Goal: Task Accomplishment & Management: Use online tool/utility

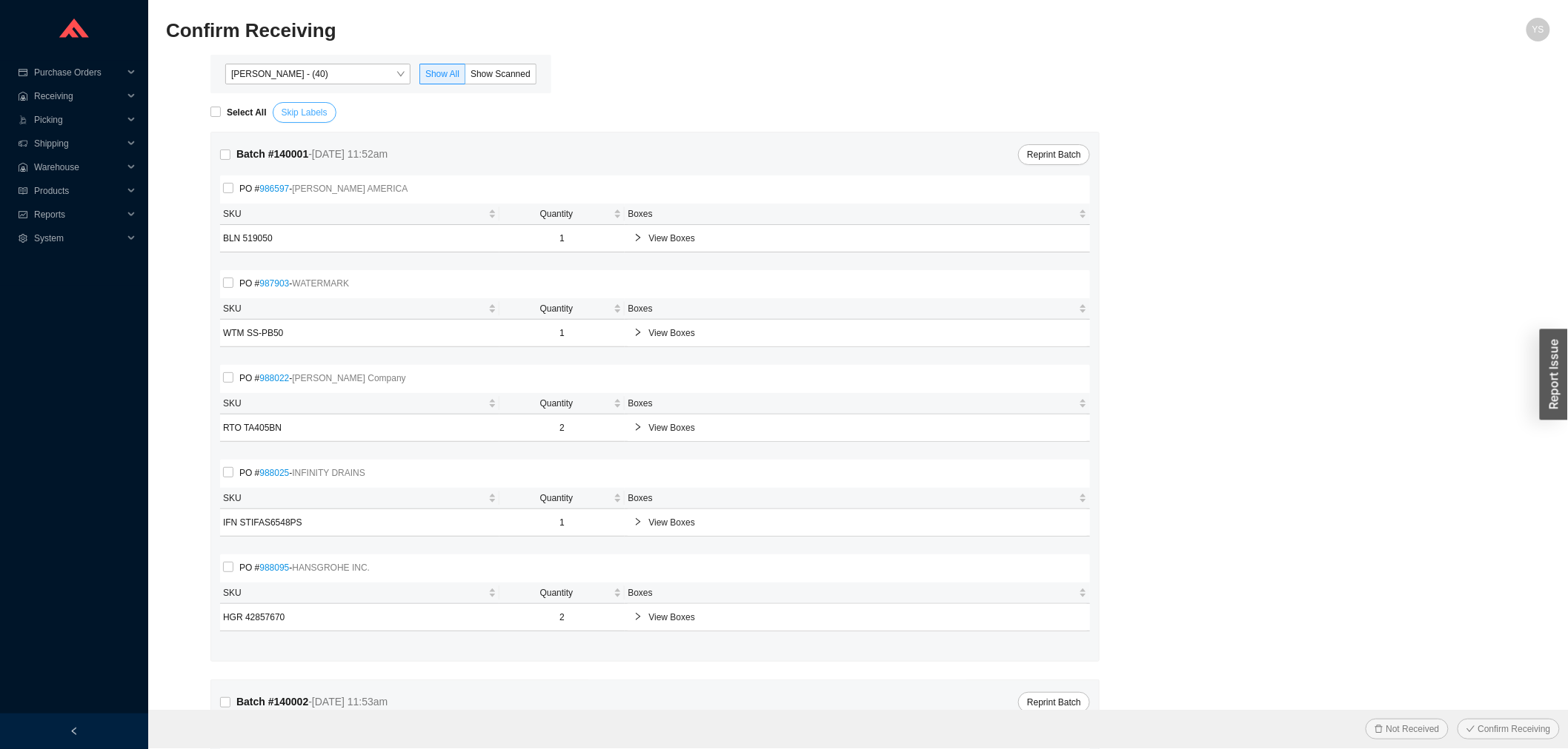
click at [298, 117] on span "Skip Labels" at bounding box center [304, 112] width 46 height 15
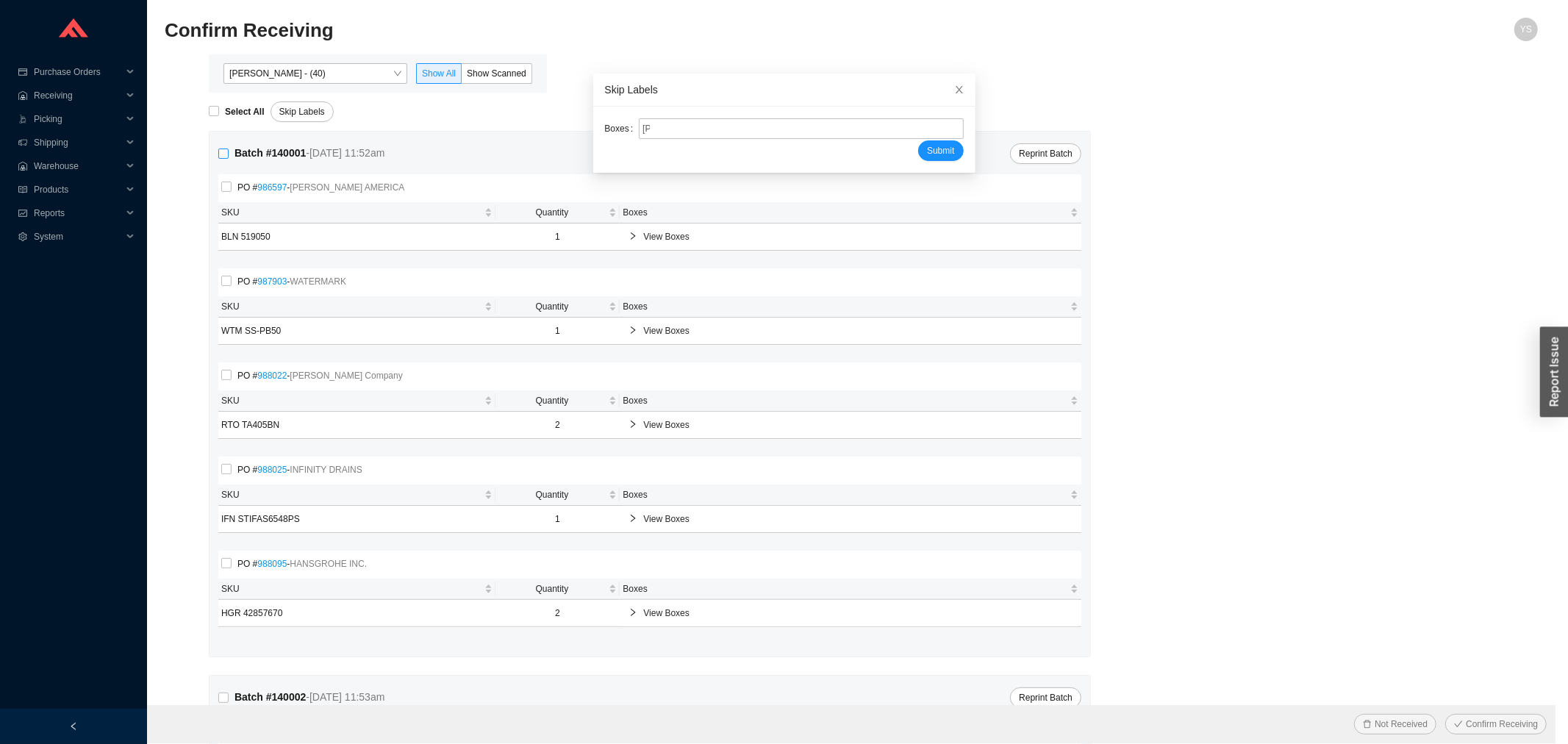
type input "[PR2217656"
type input "[PR2219511"
type input "[PR2219512"
type input "[PR2212831"
click at [918, 140] on button "Submit" at bounding box center [940, 150] width 45 height 20
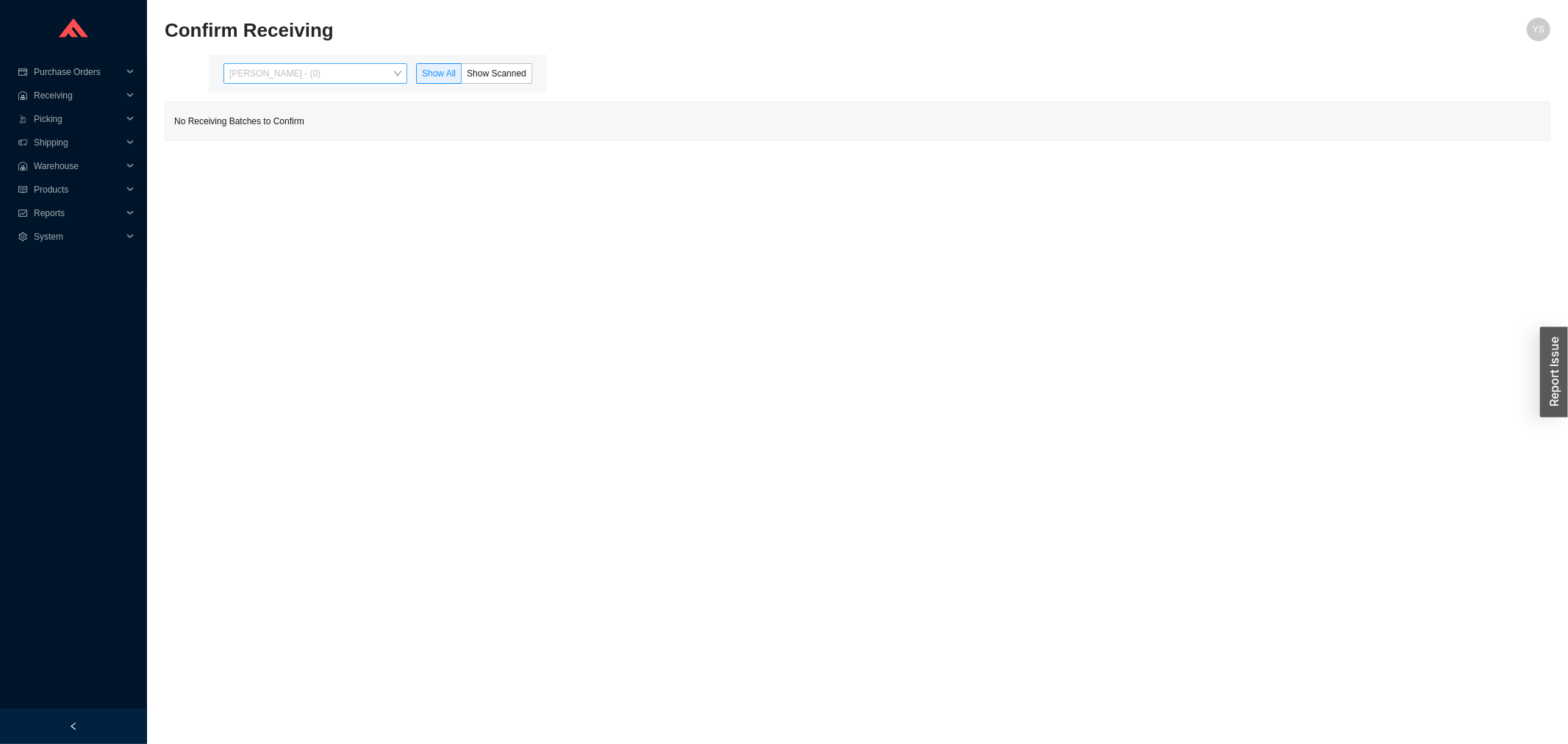
drag, startPoint x: 291, startPoint y: 64, endPoint x: 298, endPoint y: 85, distance: 22.1
click at [293, 64] on span "Angel Negron - (0)" at bounding box center [315, 73] width 172 height 19
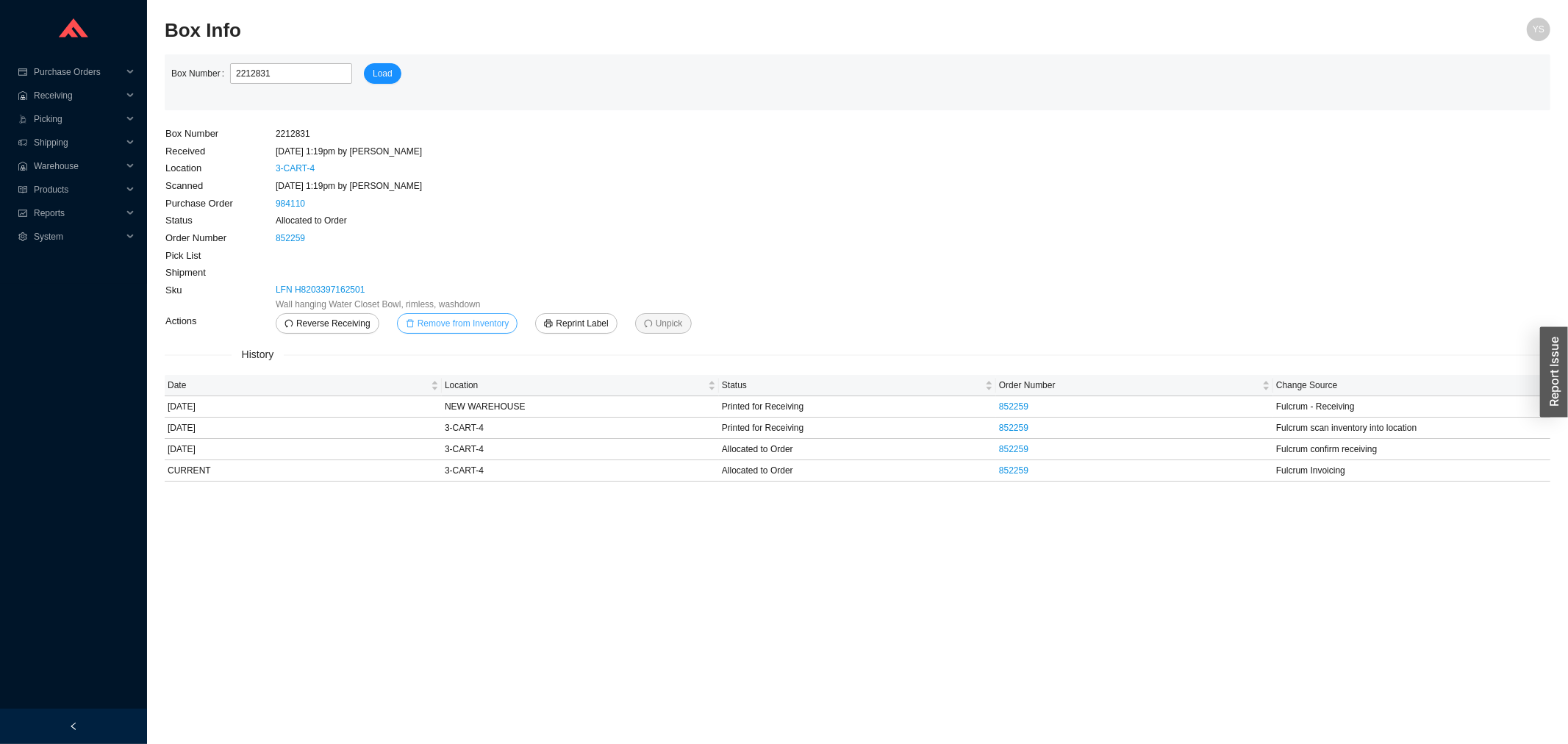
click at [461, 330] on span "Remove from Inventory" at bounding box center [463, 323] width 92 height 15
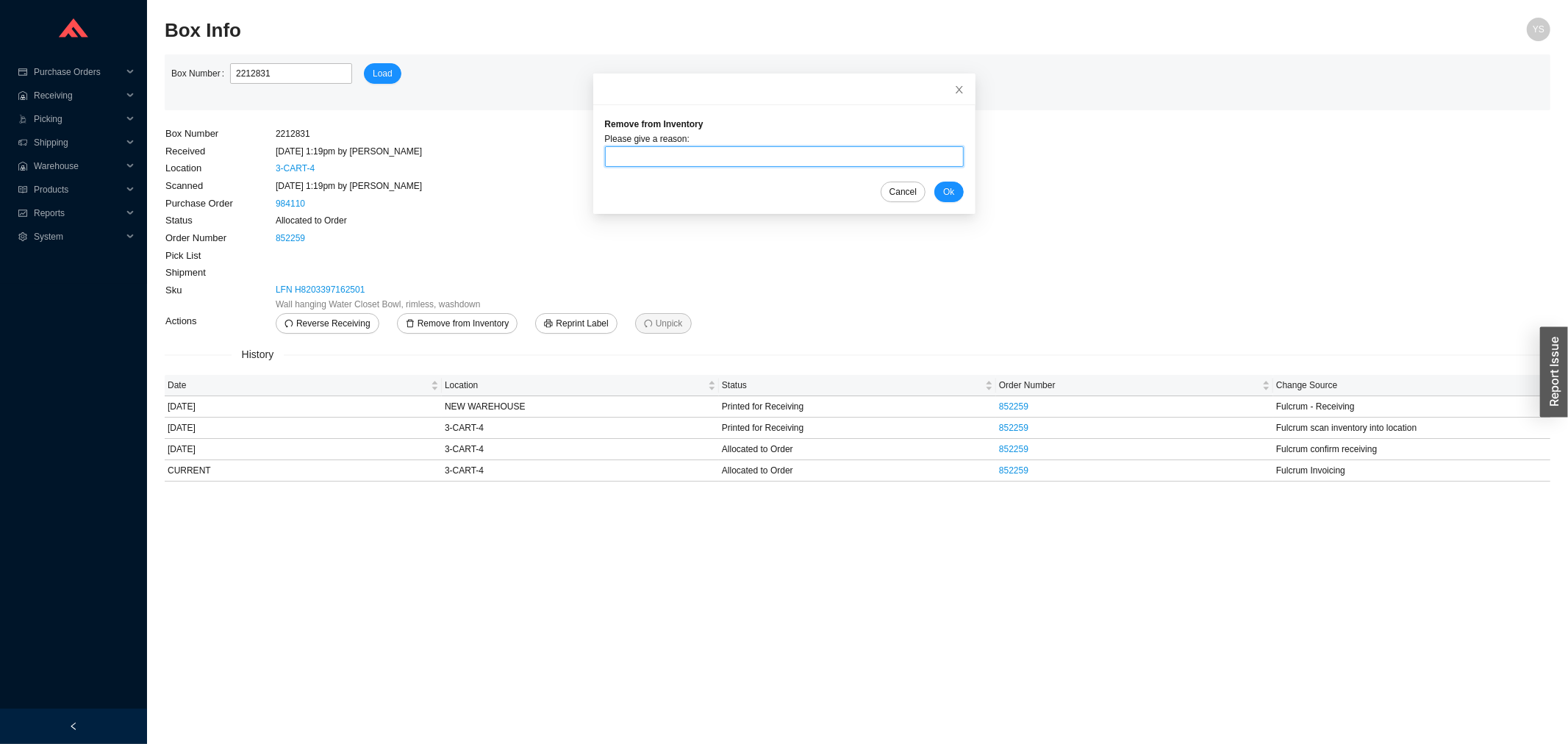
click at [691, 160] on input "text" at bounding box center [784, 157] width 359 height 20
type input "damaged"
click at [943, 186] on span "Ok" at bounding box center [948, 192] width 11 height 15
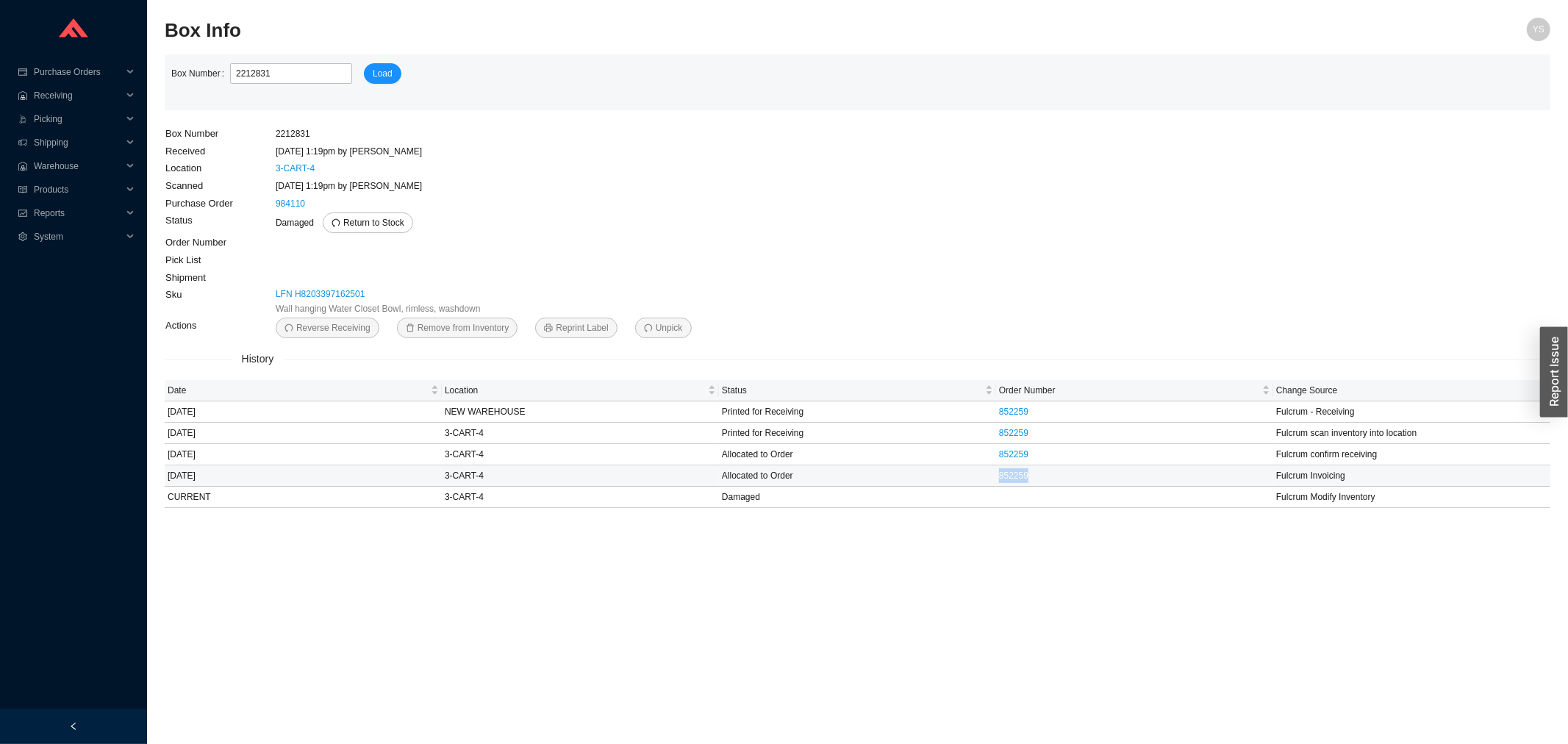
drag, startPoint x: 1039, startPoint y: 471, endPoint x: 985, endPoint y: 468, distance: 54.1
click at [985, 468] on tr "9/17/2025 3-CART-4 Allocated to Order 852259 Fulcrum Invoicing" at bounding box center [857, 476] width 1386 height 21
copy tr "852259"
click at [1001, 450] on link "852259" at bounding box center [1014, 454] width 30 height 10
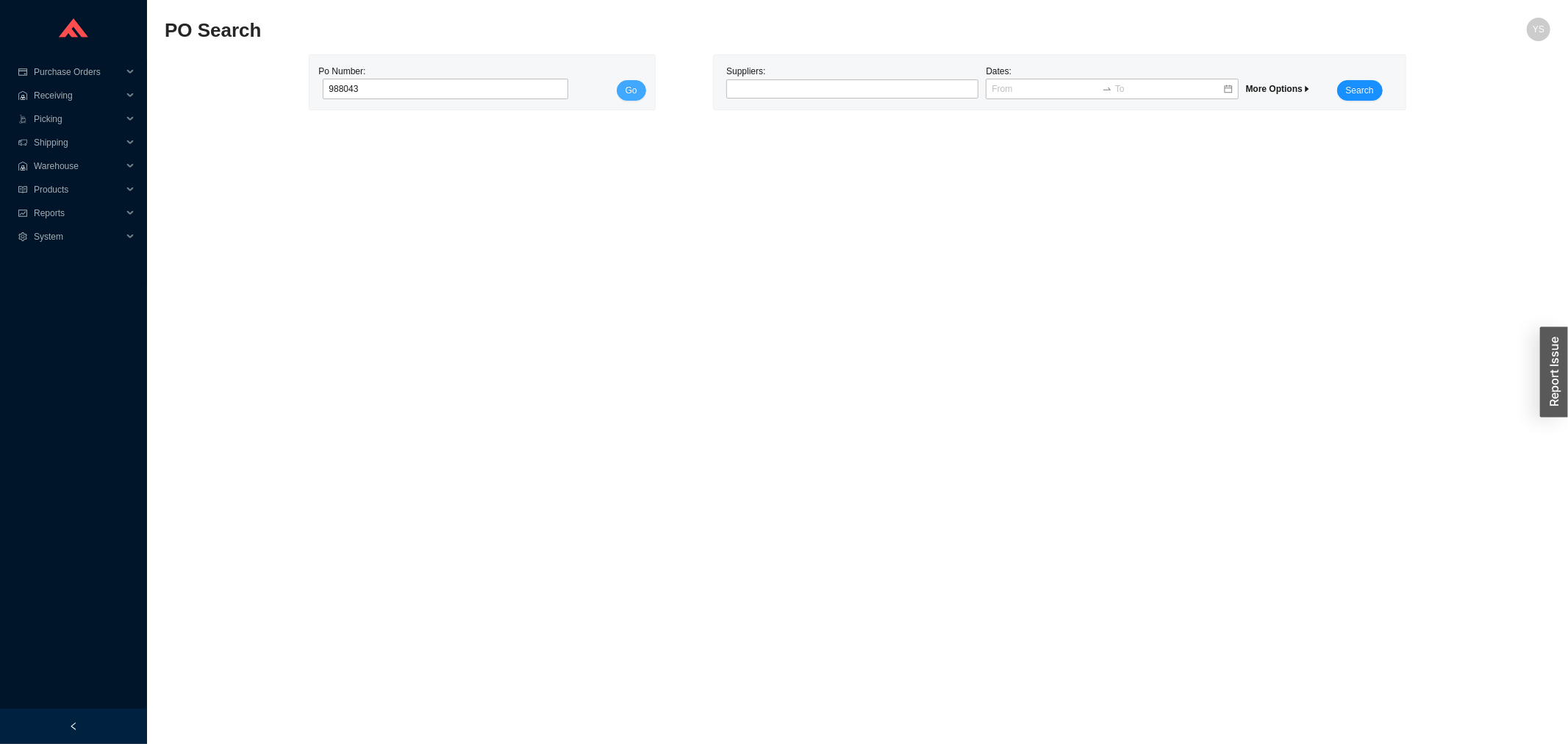
type input "988043"
click at [620, 88] on button "Go" at bounding box center [631, 90] width 30 height 20
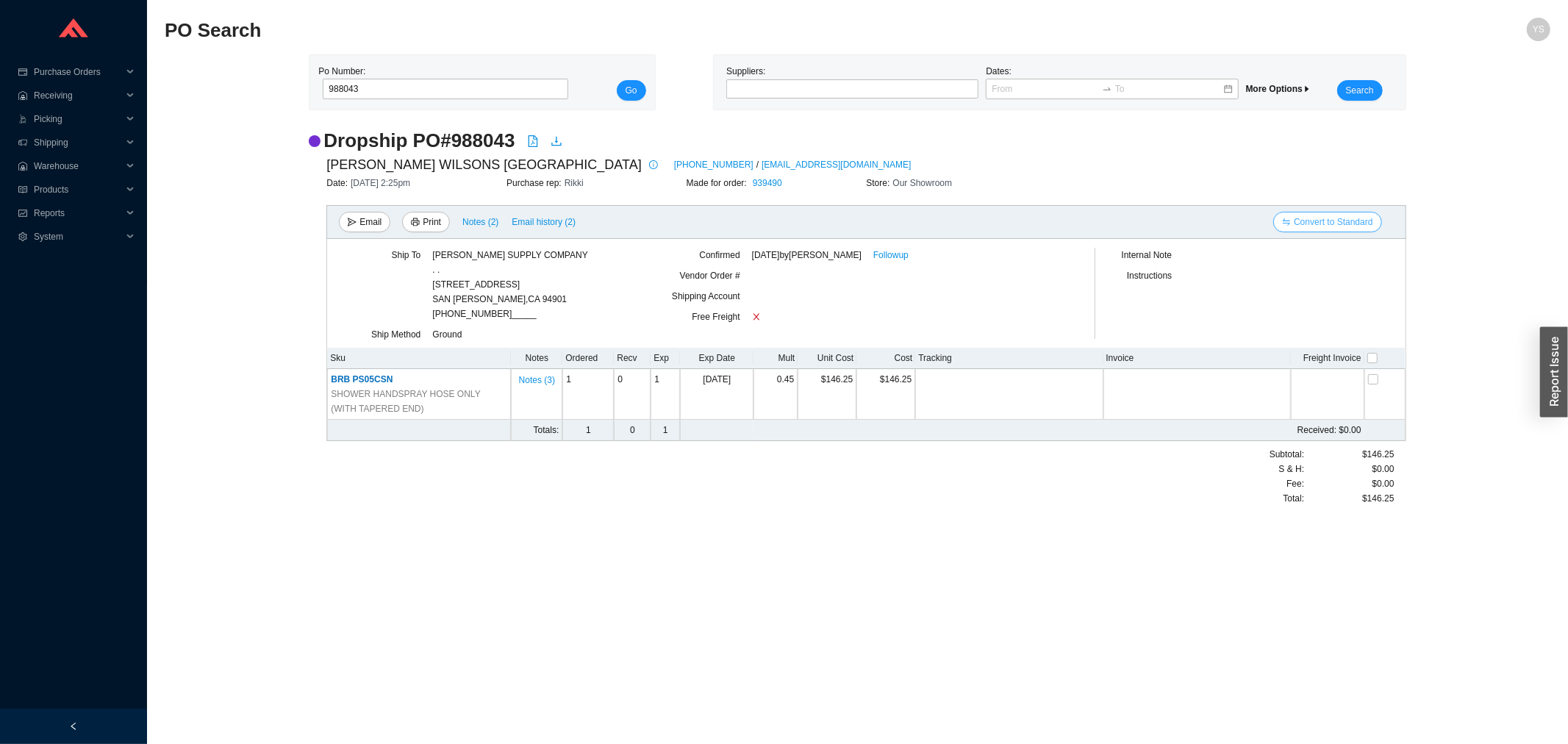
click at [1339, 212] on button "Convert to Standard" at bounding box center [1327, 222] width 108 height 20
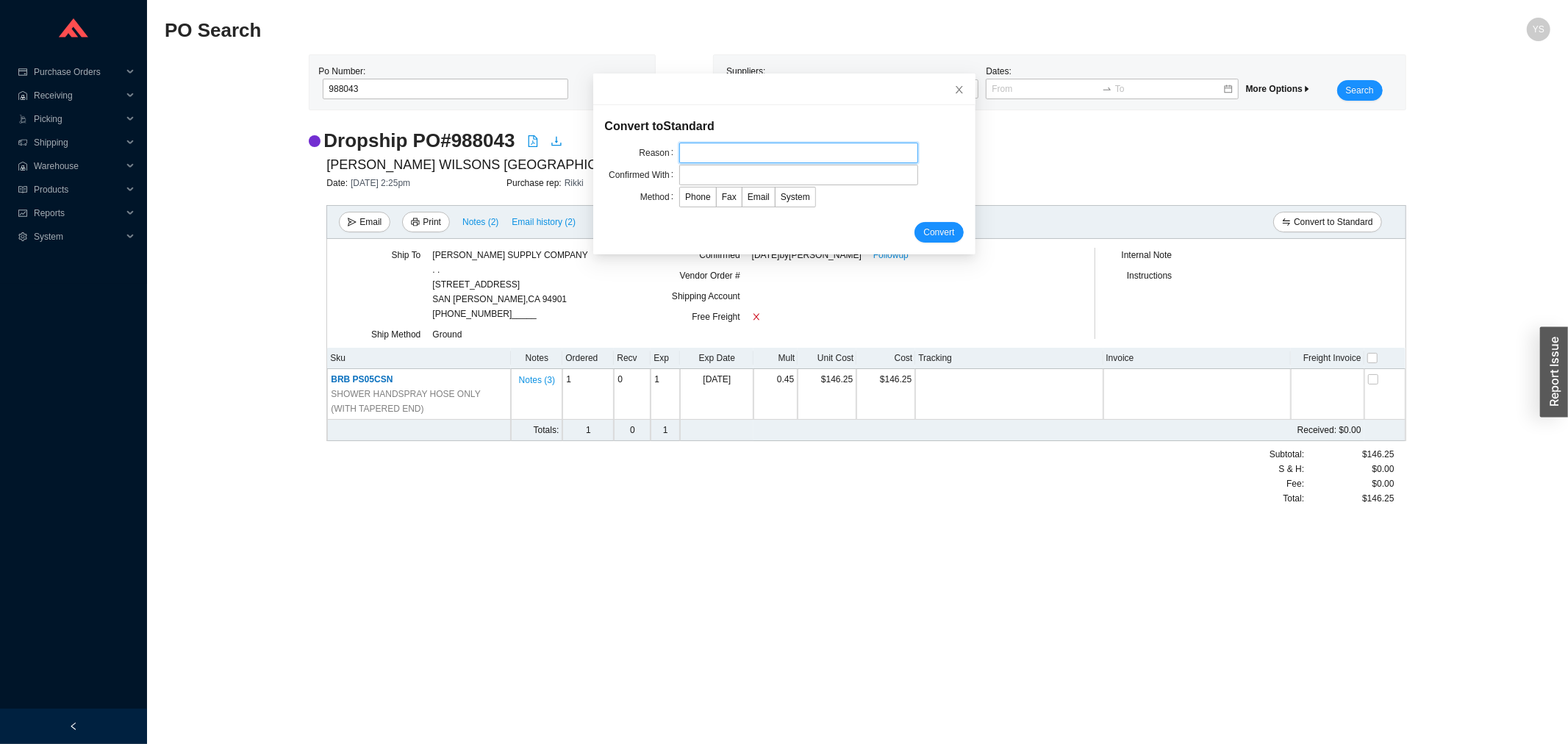
click at [723, 150] on input "text" at bounding box center [798, 153] width 239 height 20
type input "came back to warehouse"
click at [709, 175] on input "text" at bounding box center [798, 175] width 239 height 20
type input "yitz"
click at [747, 203] on label "Email" at bounding box center [759, 197] width 33 height 20
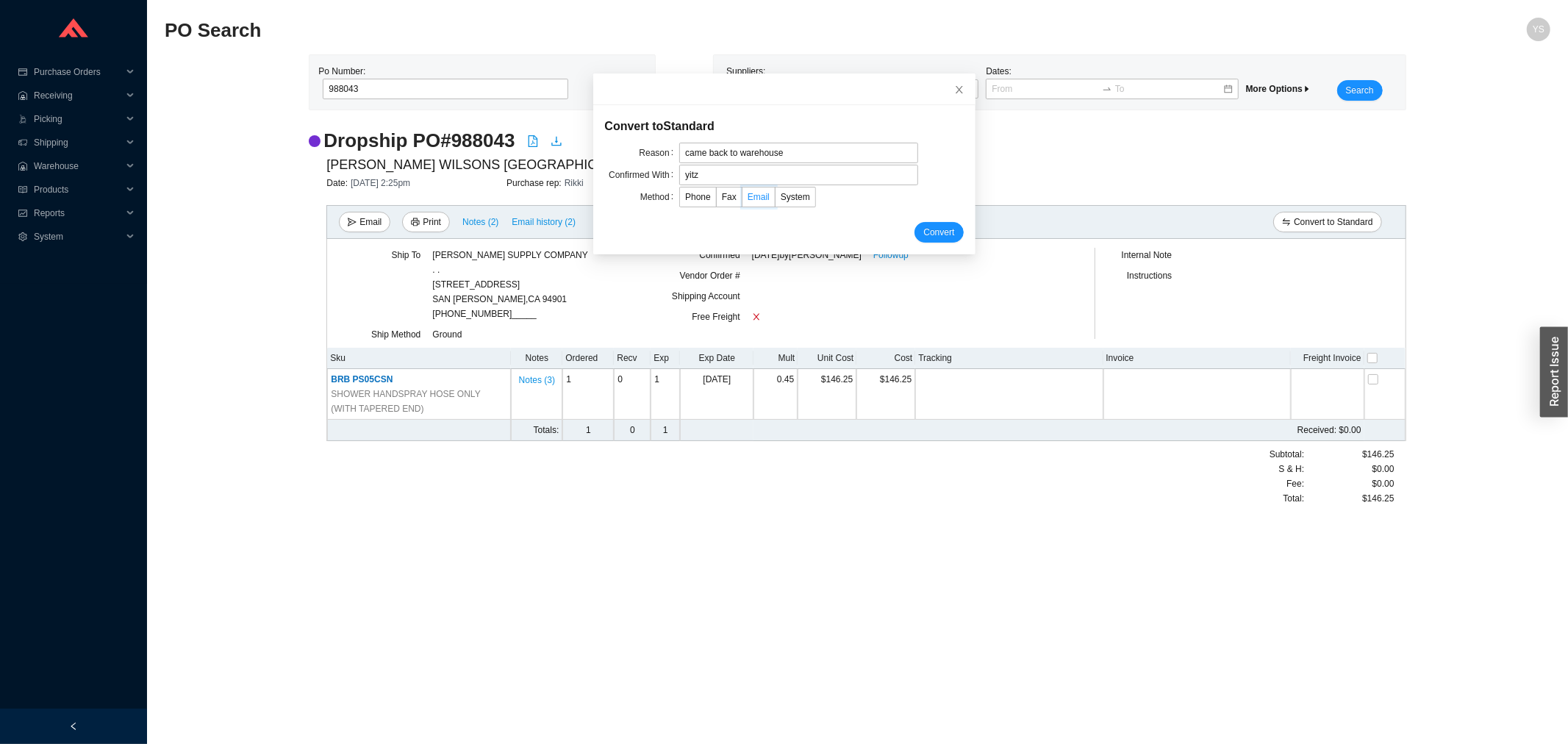
click at [743, 200] on input "Email" at bounding box center [743, 200] width 0 height 0
click at [923, 232] on span "Convert" at bounding box center [939, 232] width 31 height 15
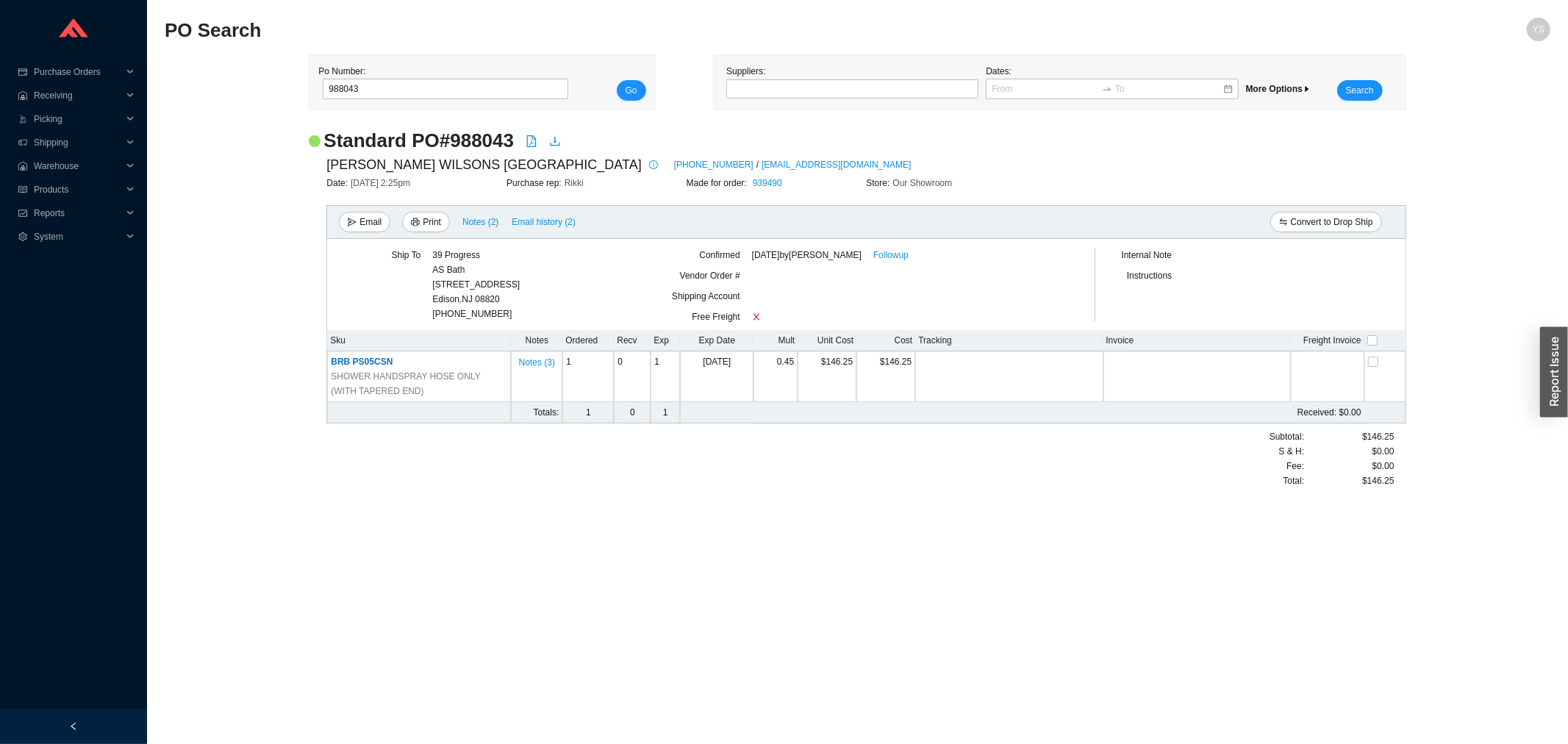
click at [459, 146] on h2 "Standard PO # 988043" at bounding box center [418, 140] width 191 height 26
copy h2 "988043"
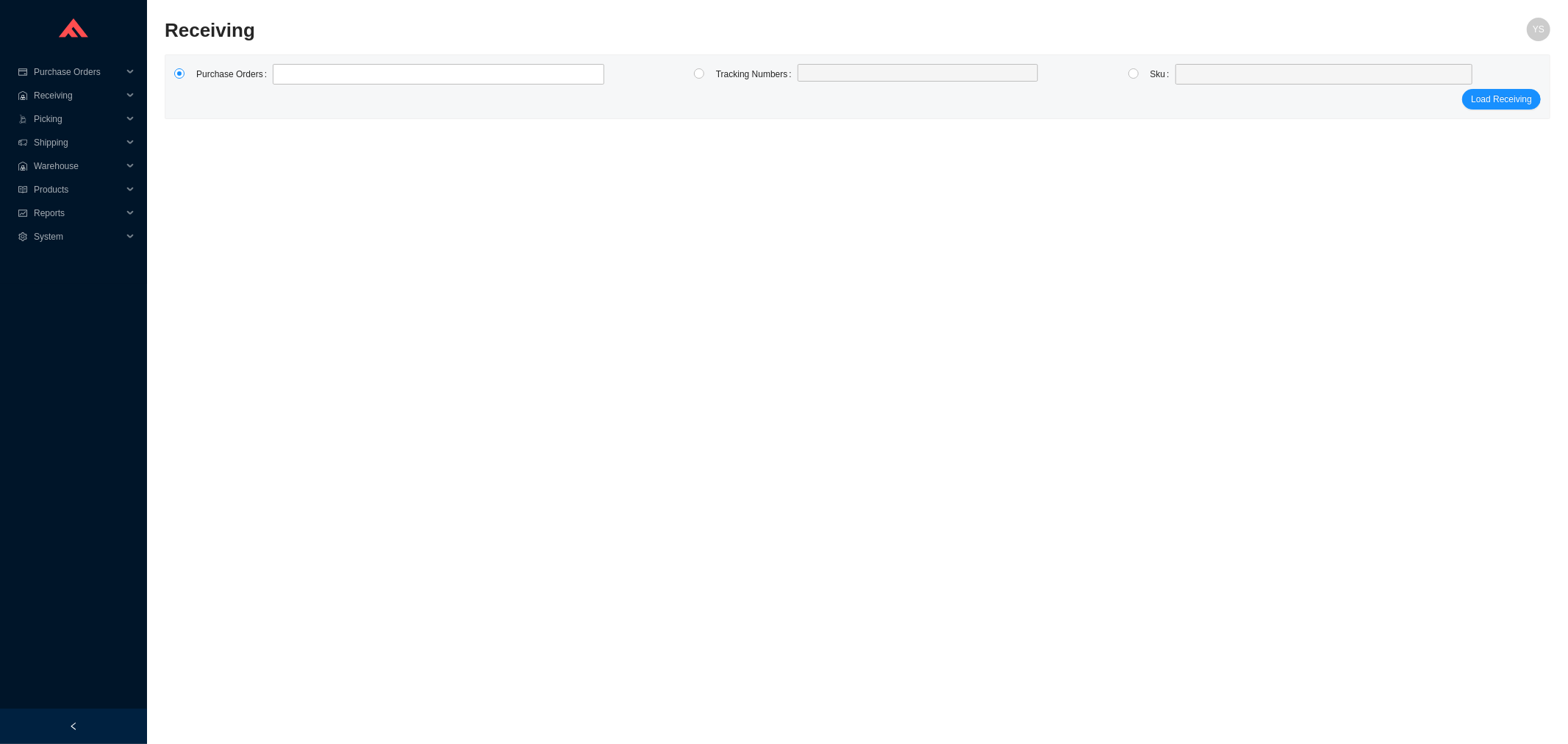
type input "988043"
click button "Load Receiving" at bounding box center [1501, 99] width 79 height 20
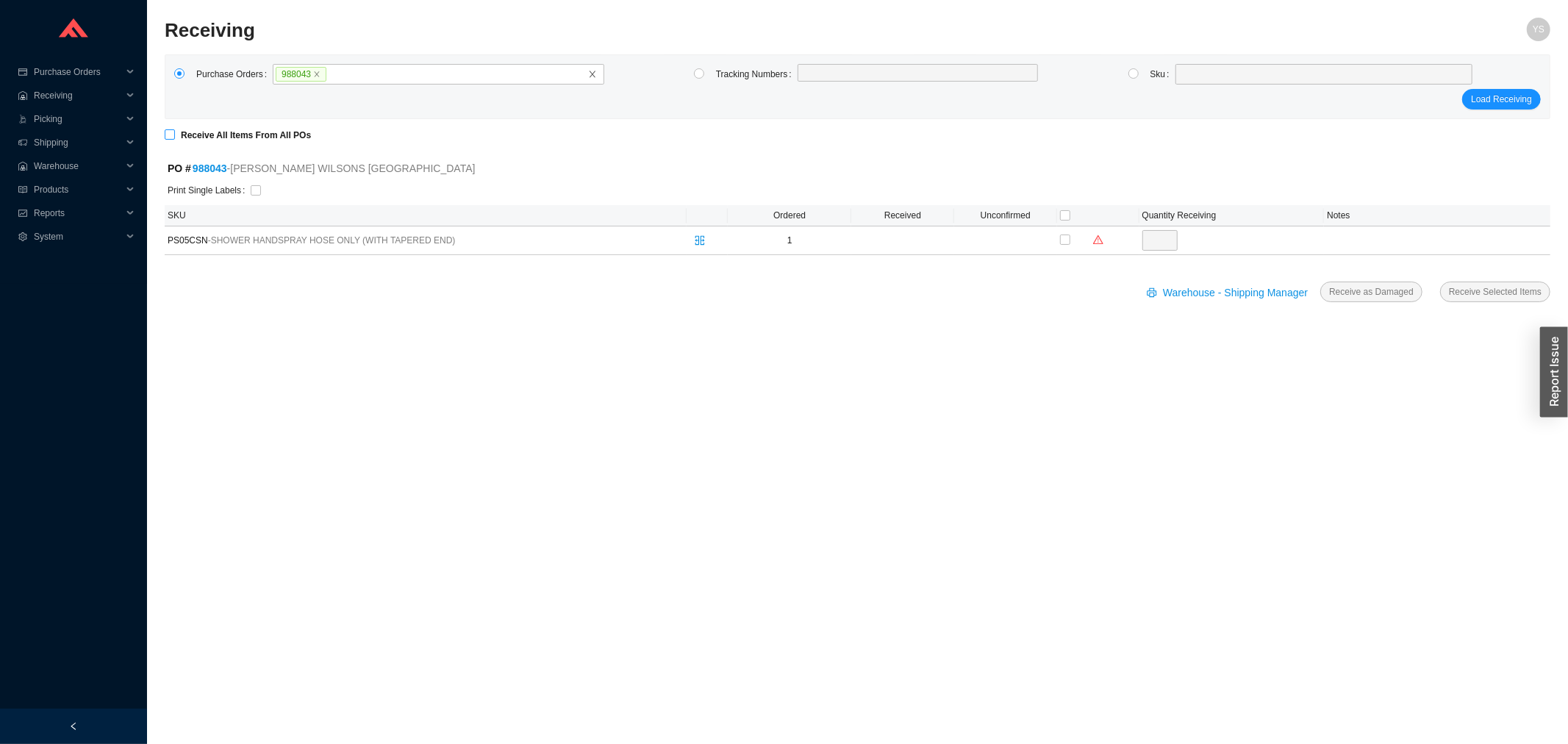
click at [202, 136] on strong "Receive All Items From All POs" at bounding box center [245, 135] width 130 height 10
click at [175, 136] on input "Receive All Items From All POs" at bounding box center [169, 134] width 10 height 10
checkbox input "true"
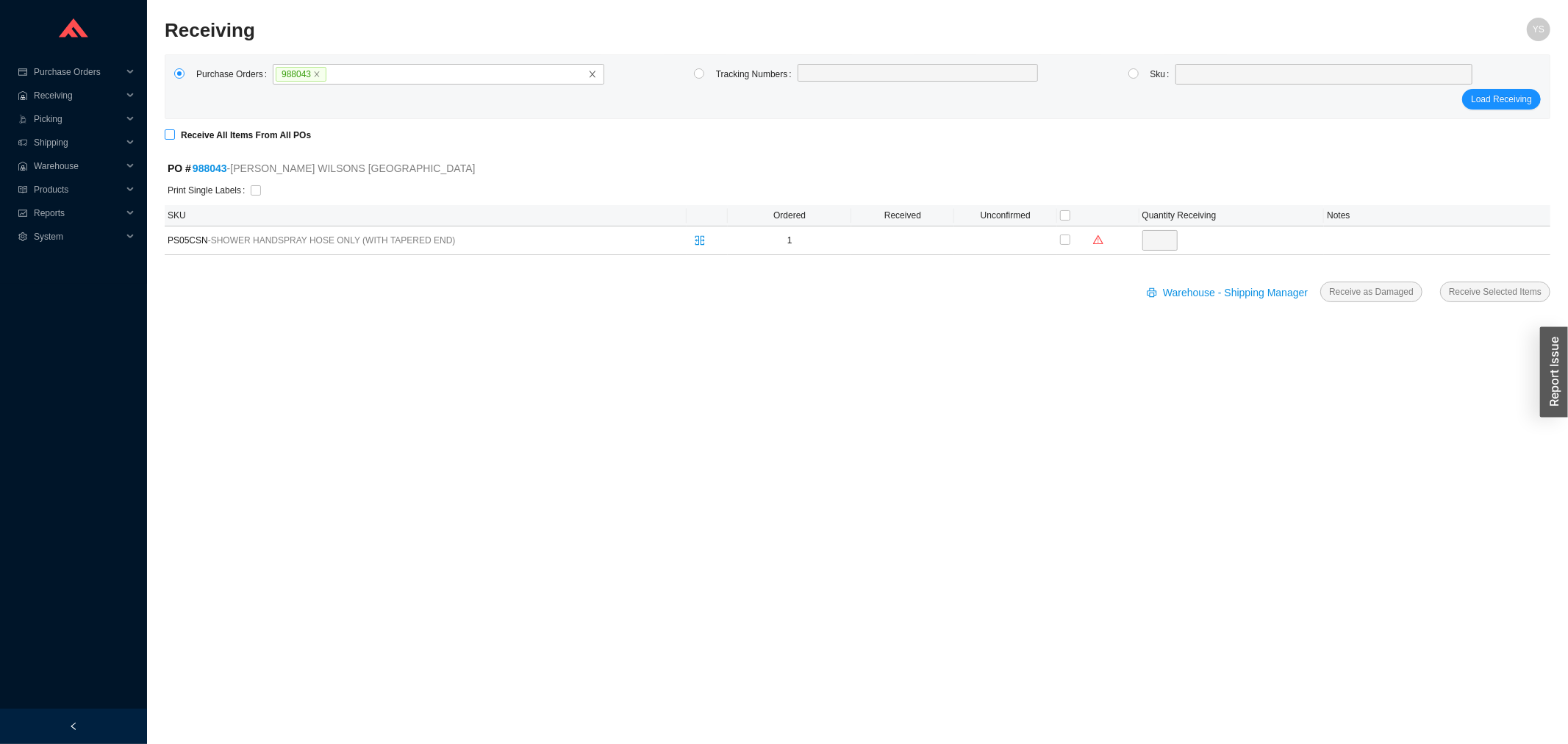
type input "1"
click at [1223, 301] on span "Warehouse - Shipping Manager" at bounding box center [1236, 293] width 145 height 17
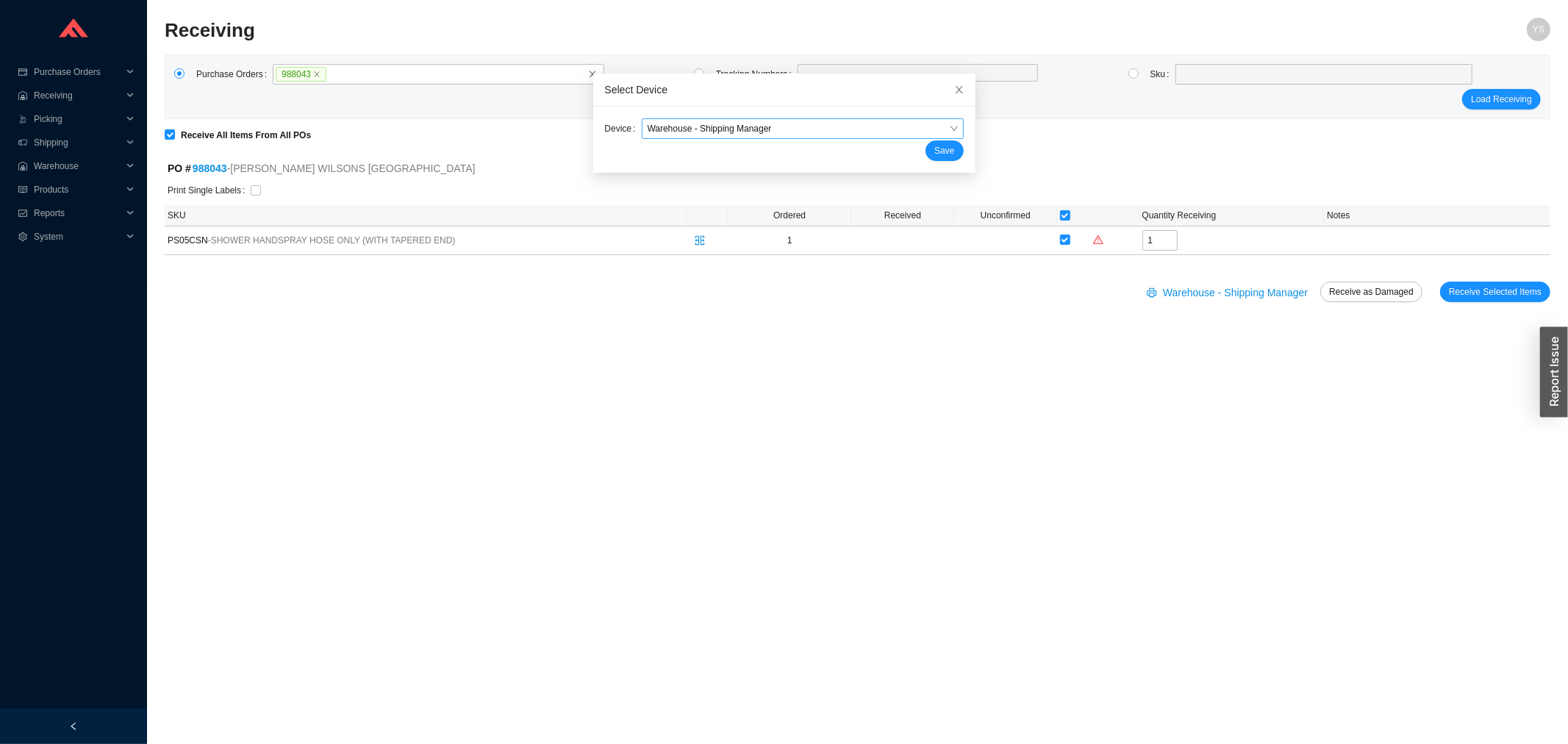
click at [752, 127] on span "Warehouse - Shipping Manager" at bounding box center [803, 129] width 310 height 19
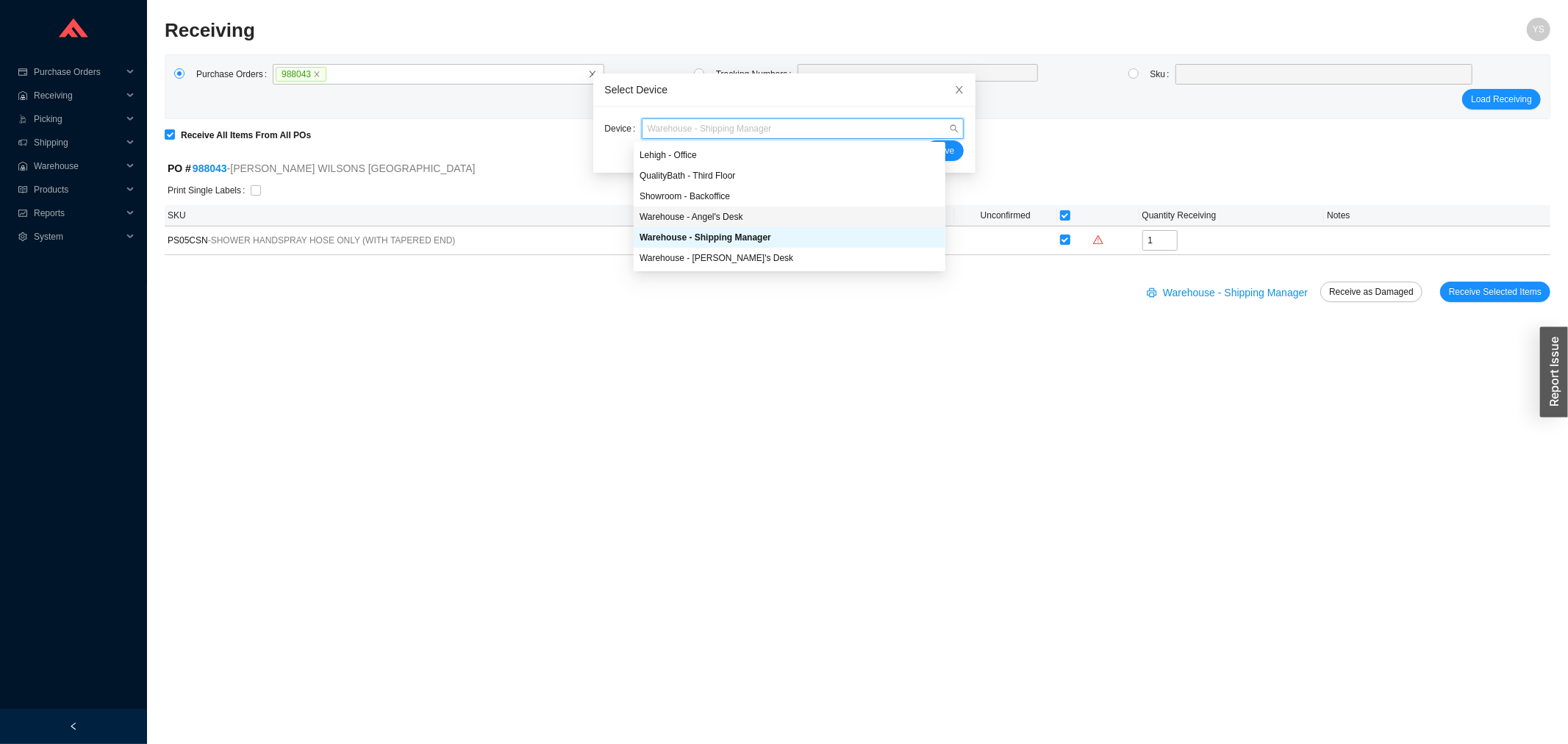
click at [747, 223] on div "Warehouse - Angel's Desk" at bounding box center [789, 217] width 300 height 13
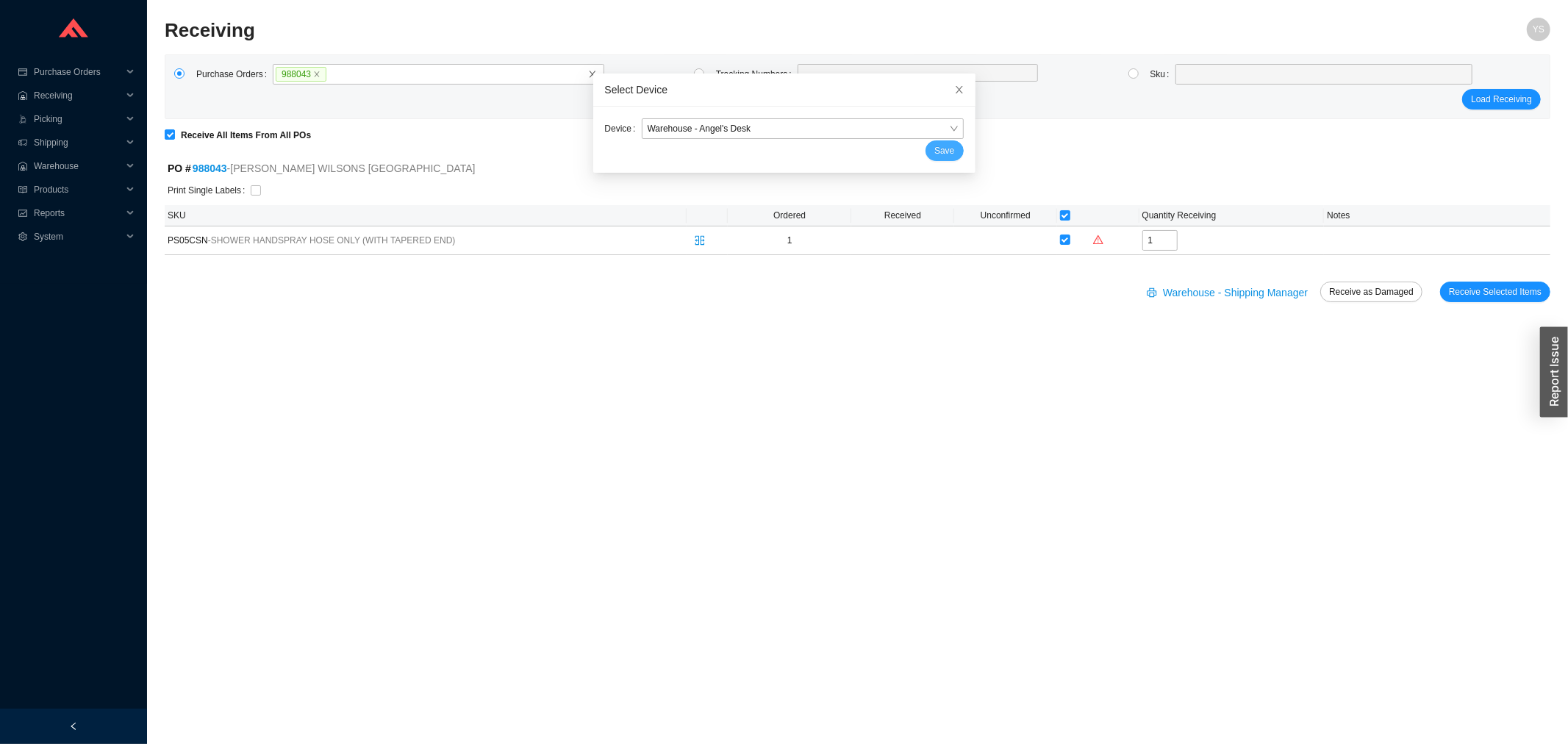
click at [934, 145] on span "Save" at bounding box center [944, 150] width 19 height 15
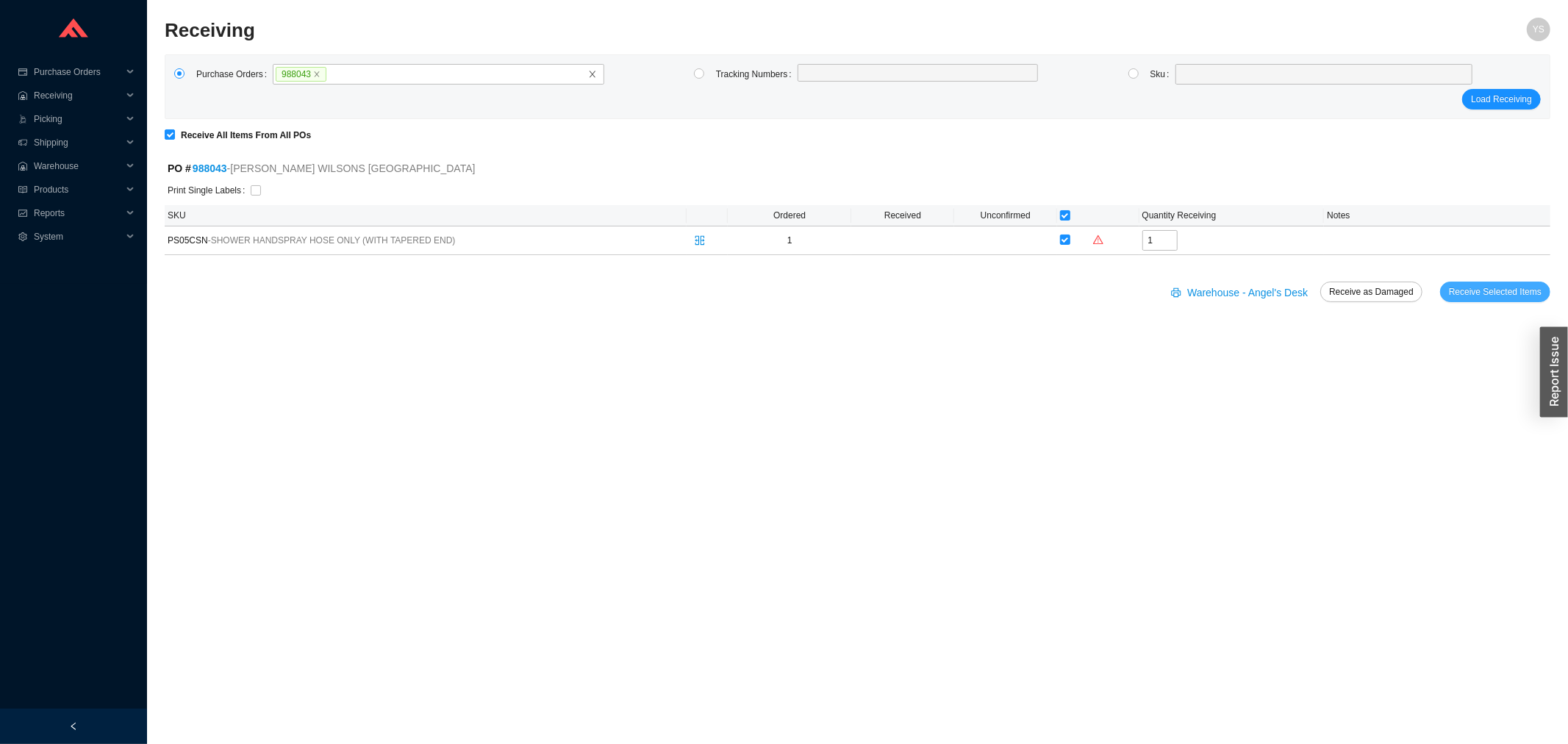
click at [1497, 287] on span "Receive Selected Items" at bounding box center [1495, 291] width 93 height 15
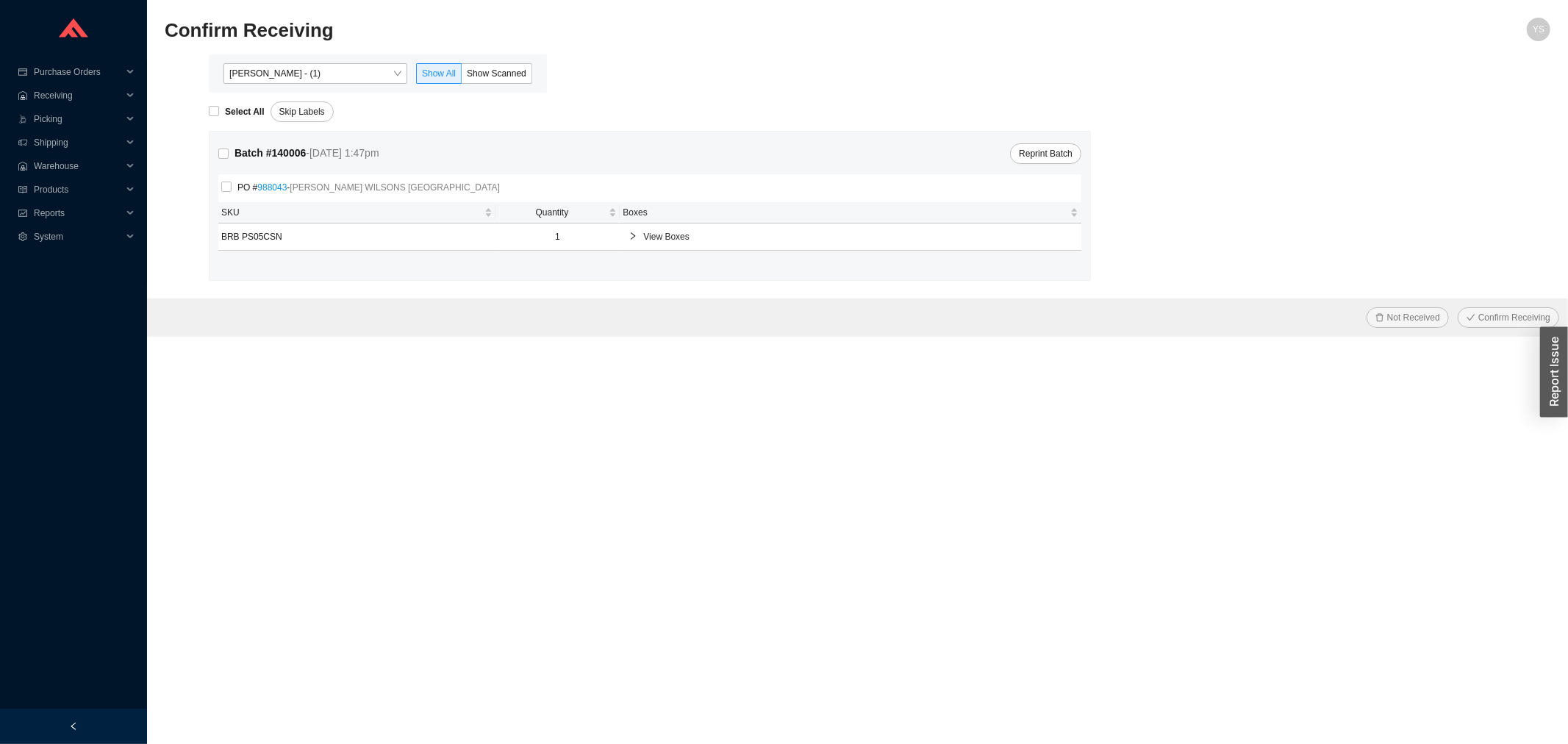
click at [240, 132] on div "Batch # 140006 - [DATE] 1:47pm Reprint Batch PO # 988043 - [PERSON_NAME] WILSON…" at bounding box center [649, 206] width 881 height 149
click at [230, 101] on div "Select All" at bounding box center [239, 111] width 62 height 20
click at [225, 109] on strong "Select All" at bounding box center [244, 111] width 40 height 10
click at [219, 109] on input "Select All" at bounding box center [213, 111] width 10 height 10
checkbox input "true"
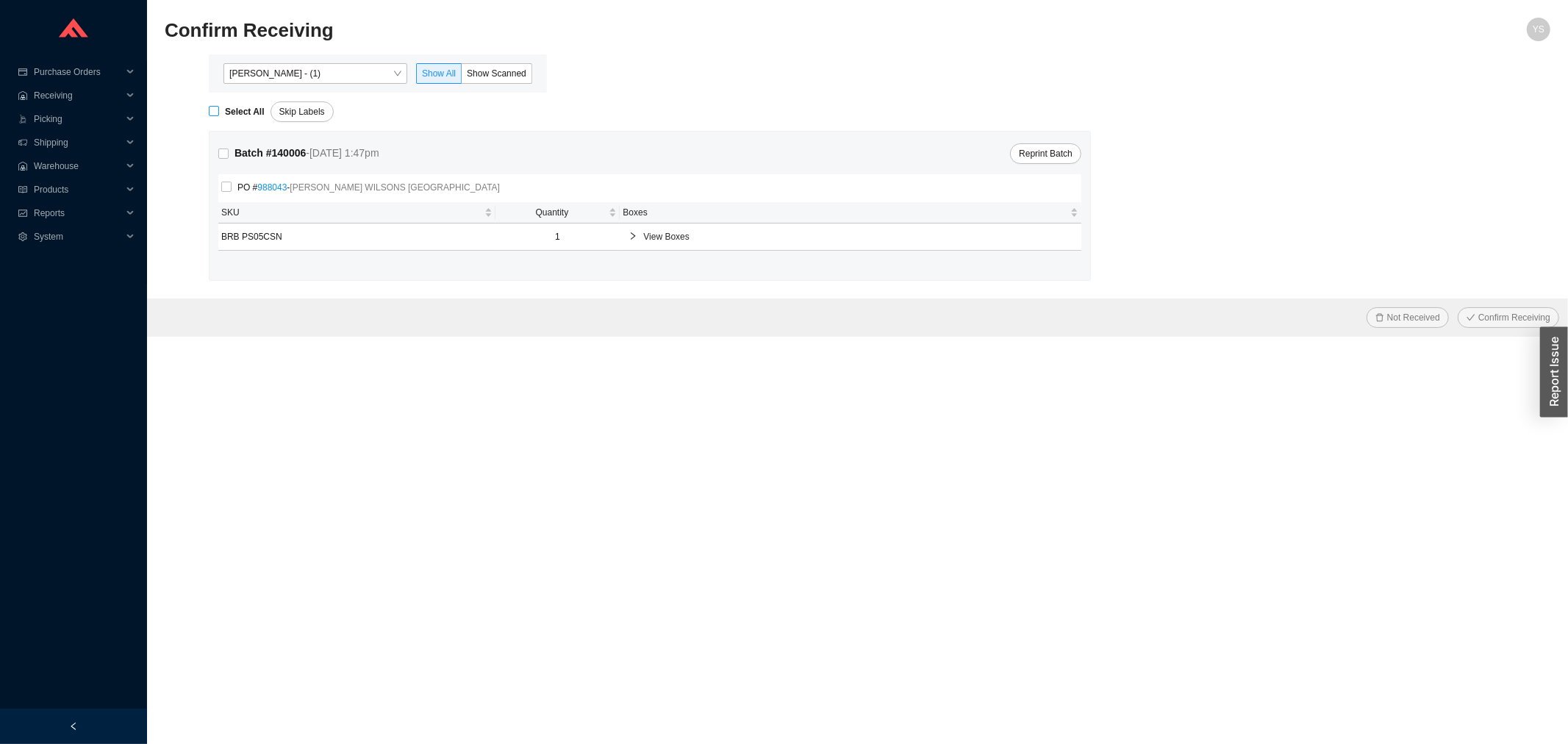
checkbox input "true"
click at [1475, 309] on button "Confirm Receiving" at bounding box center [1508, 318] width 101 height 20
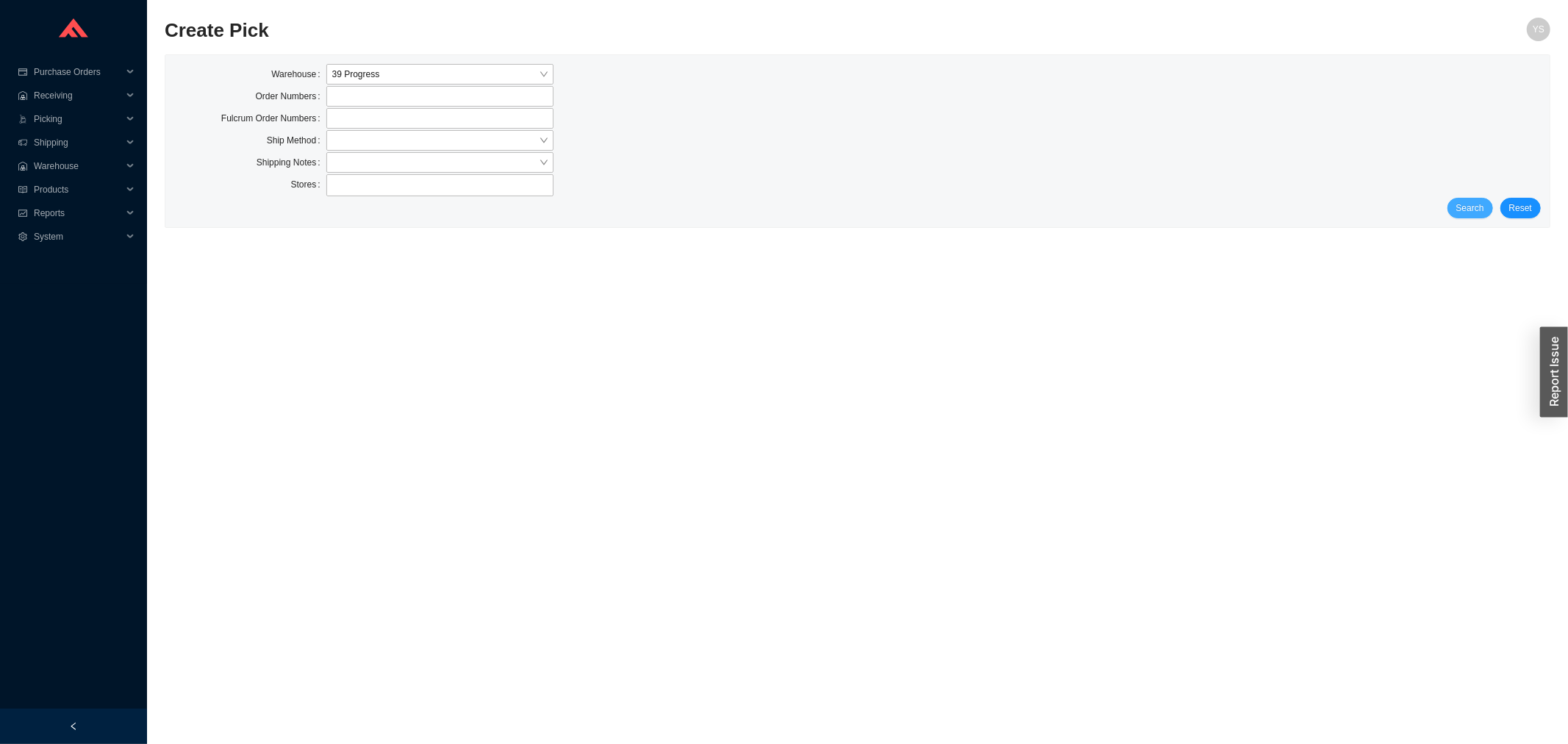
click at [1492, 206] on button "Search" at bounding box center [1470, 208] width 46 height 20
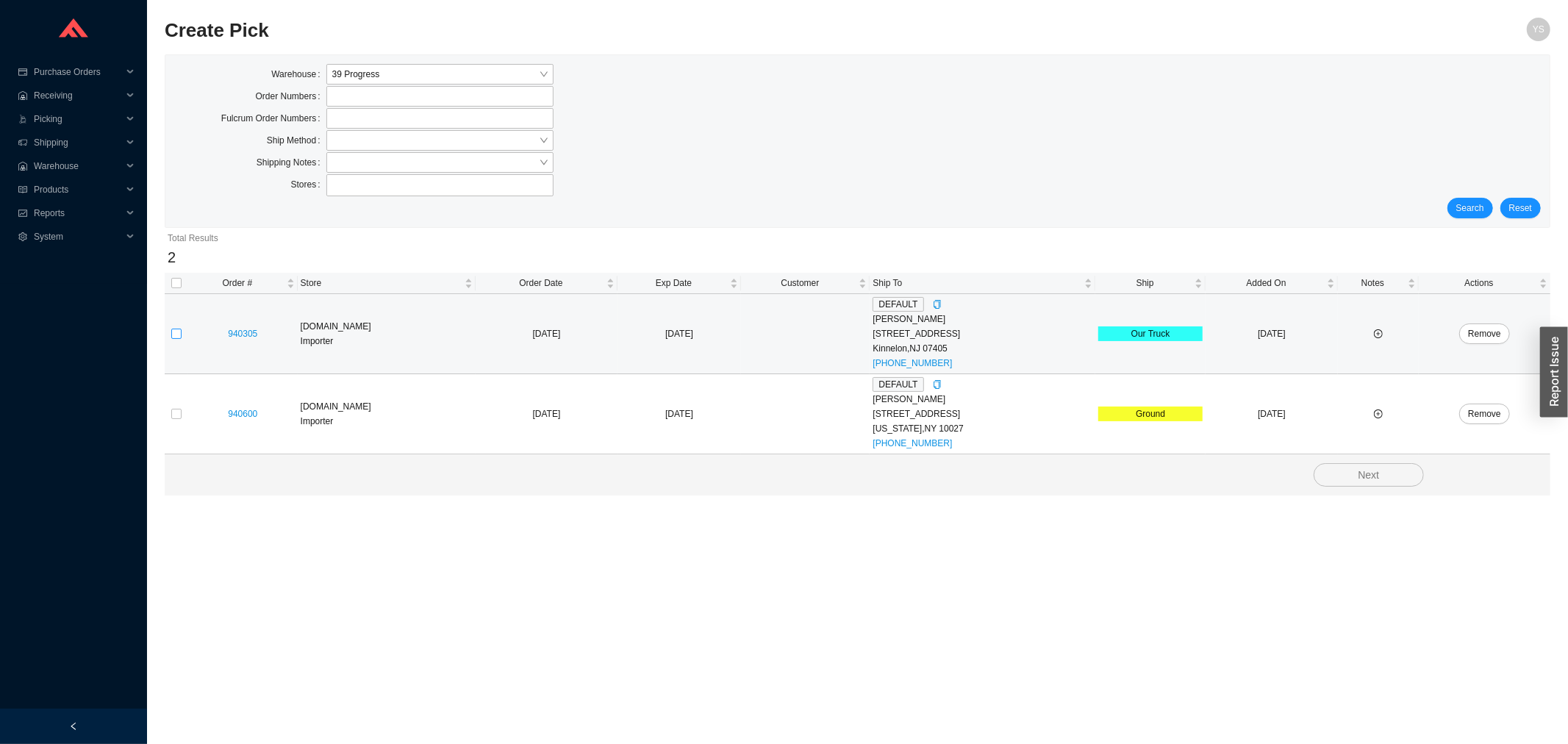
click at [179, 333] on input "checkbox" at bounding box center [176, 333] width 10 height 10
checkbox input "true"
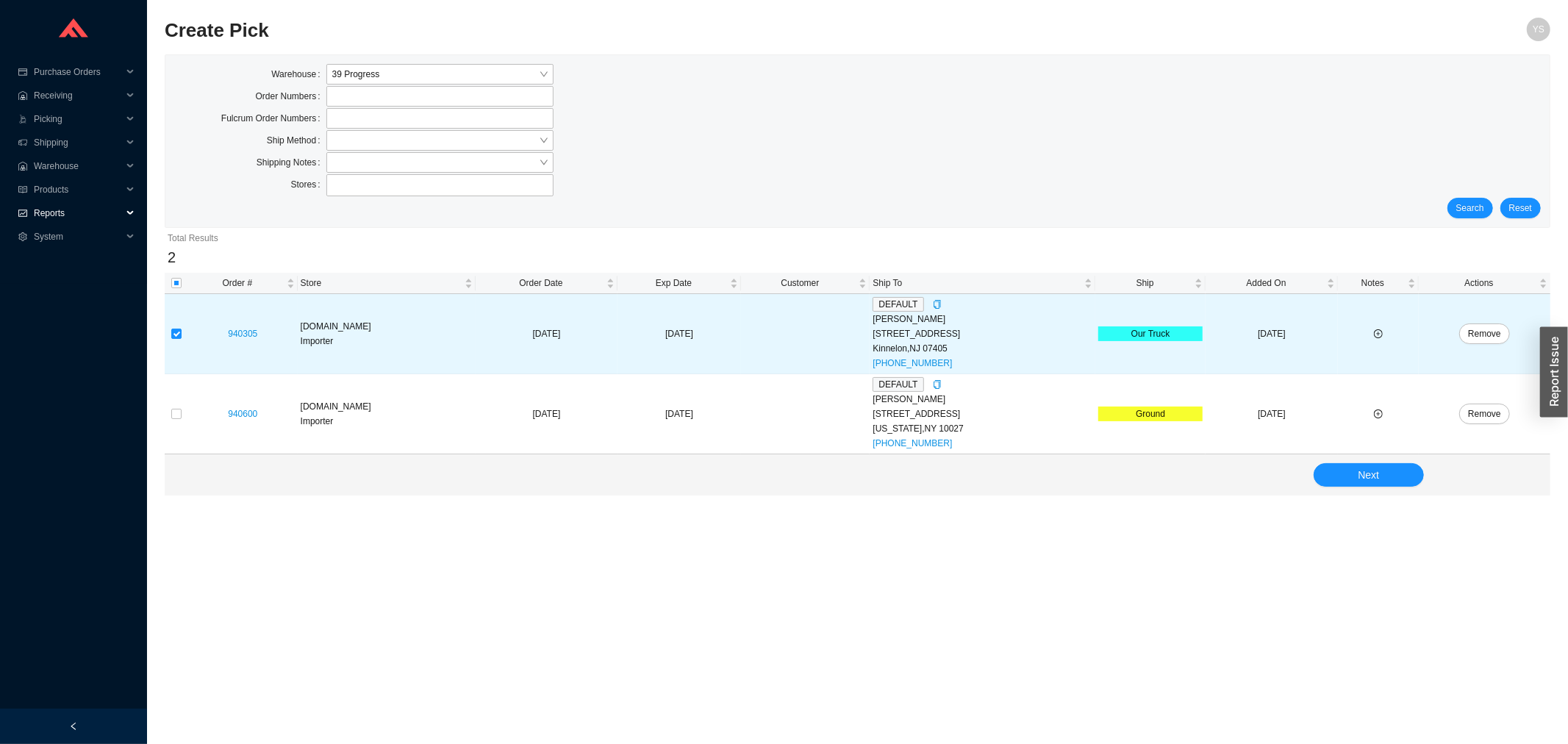
click at [30, 210] on div "Reports" at bounding box center [73, 213] width 147 height 23
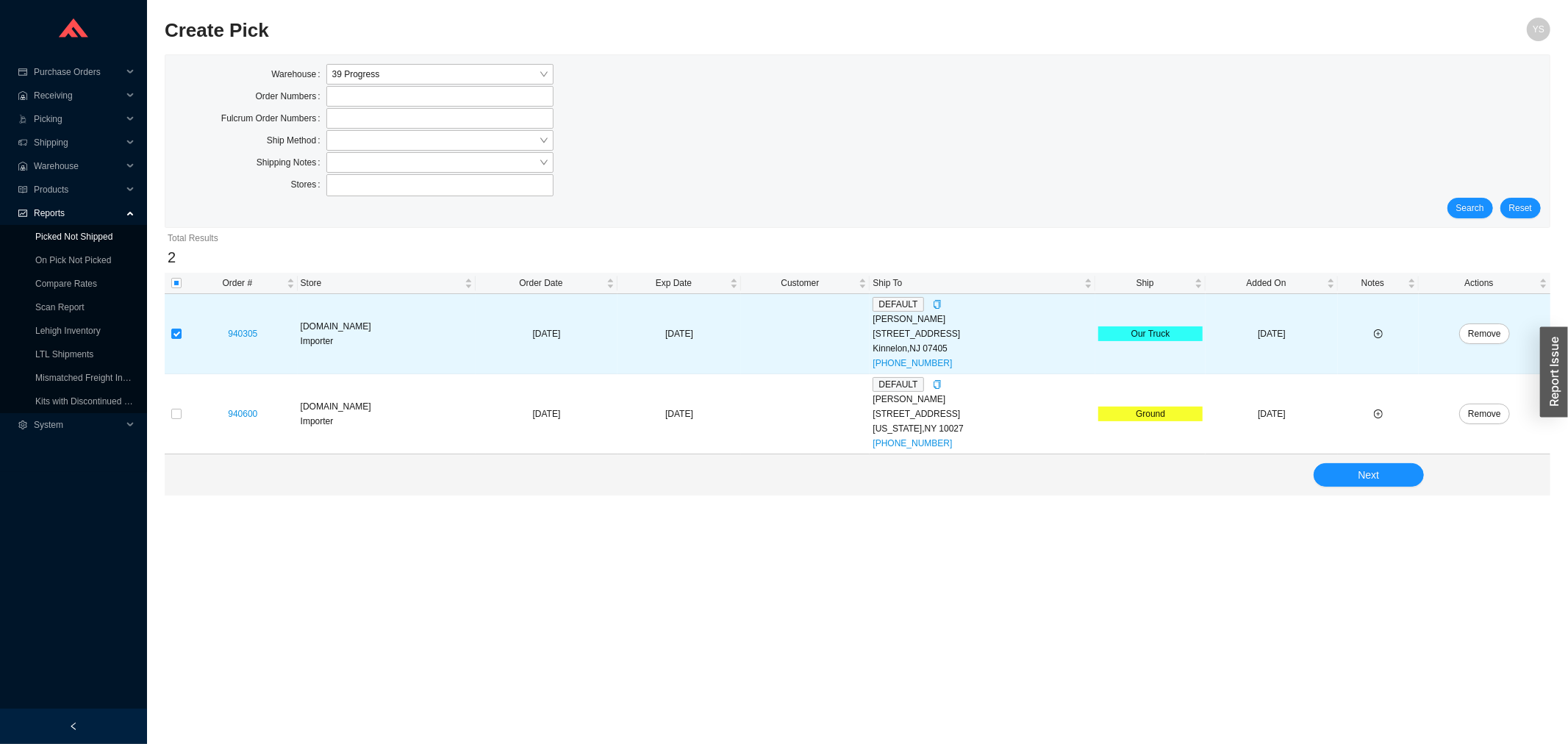
click at [35, 242] on link "Picked Not Shipped" at bounding box center [73, 236] width 77 height 10
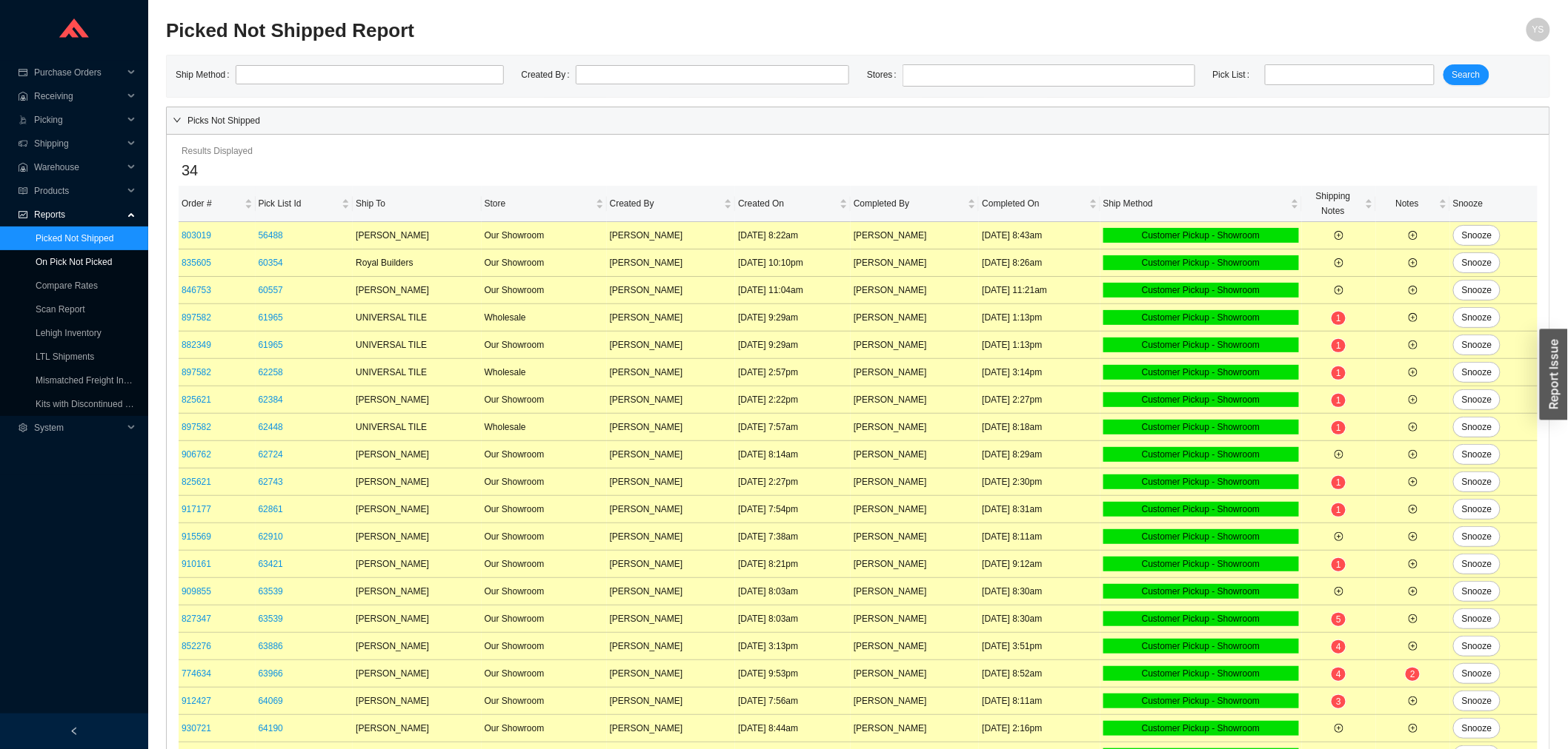
click at [43, 264] on link "On Pick Not Picked" at bounding box center [73, 262] width 76 height 10
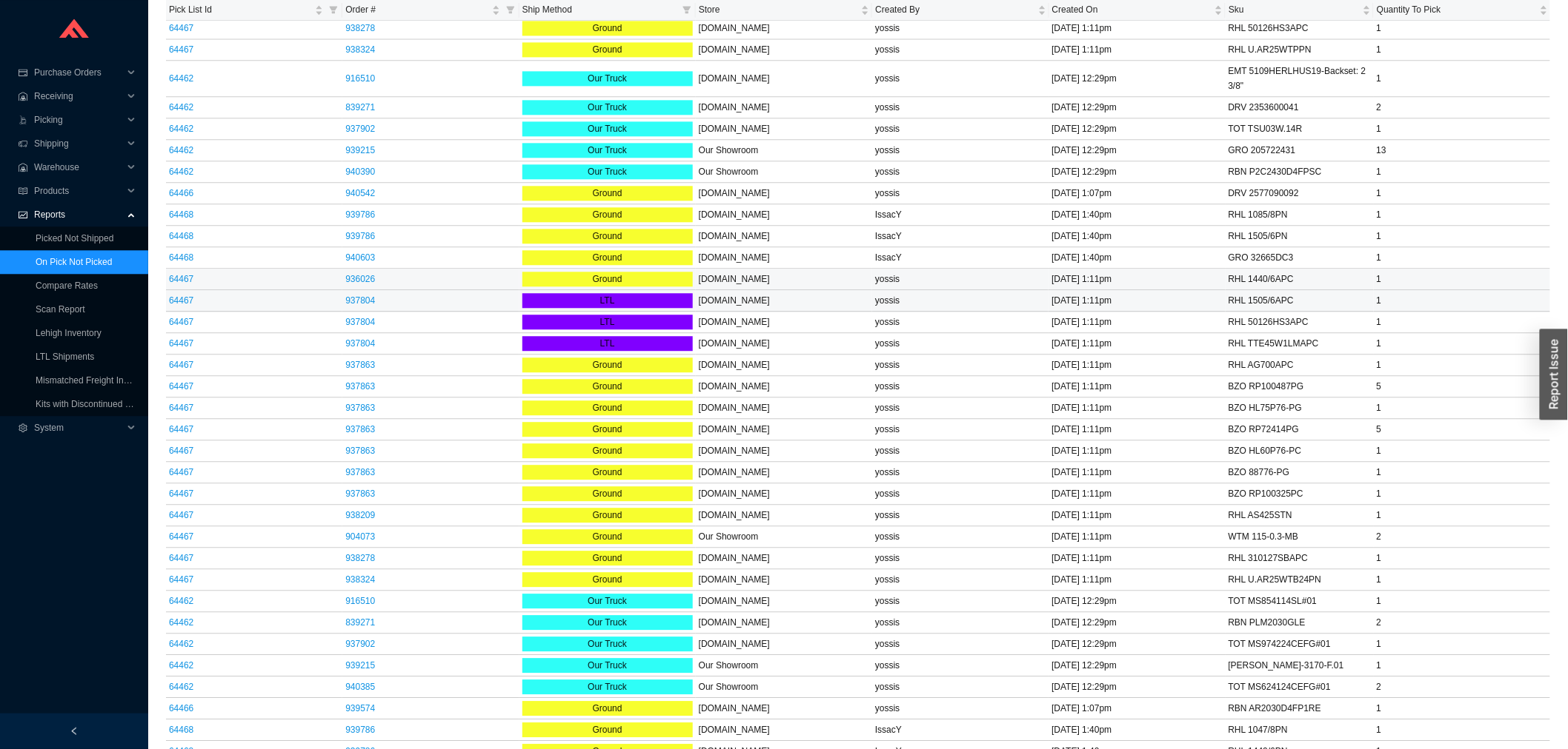
scroll to position [1432, 0]
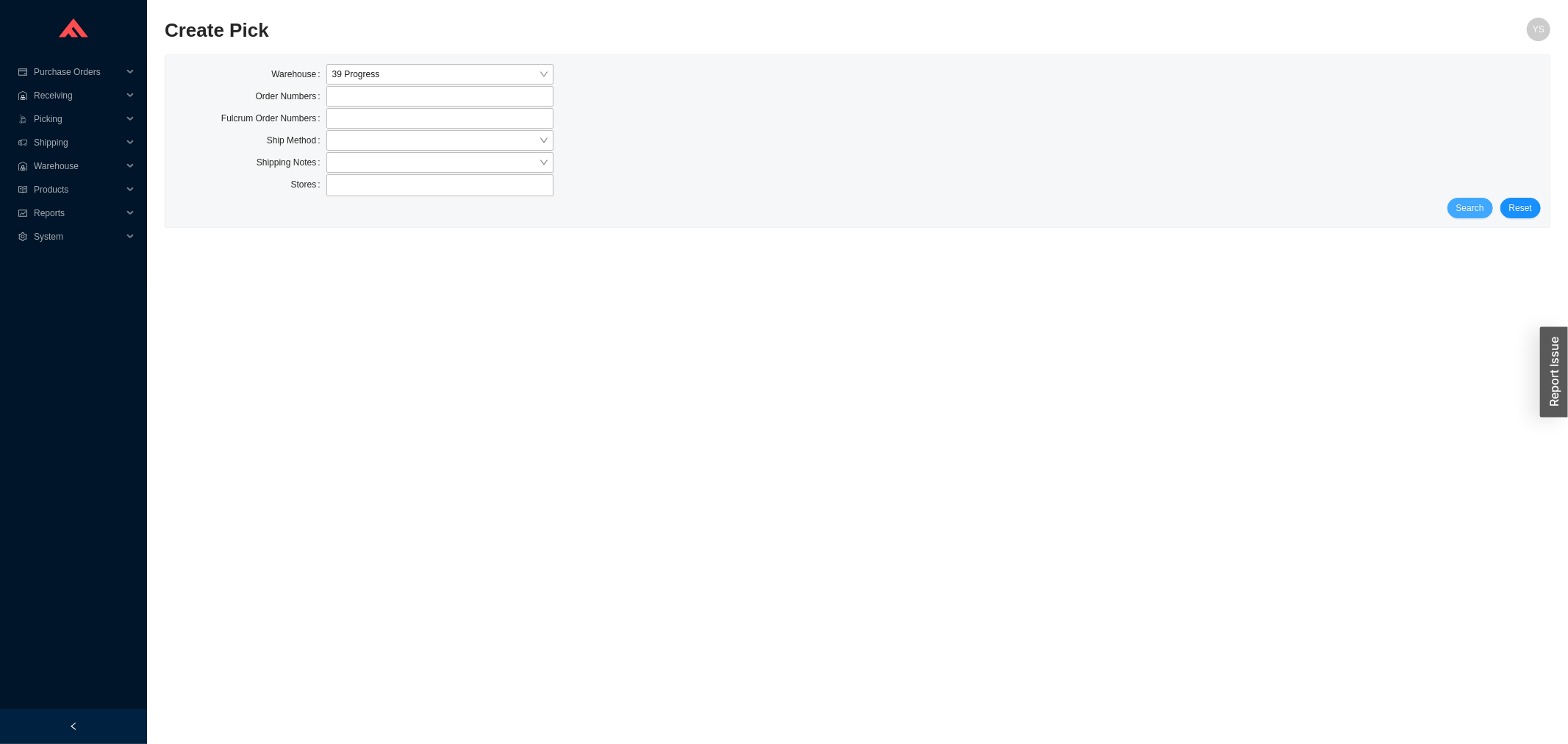
click at [1465, 210] on span "Search" at bounding box center [1470, 208] width 28 height 15
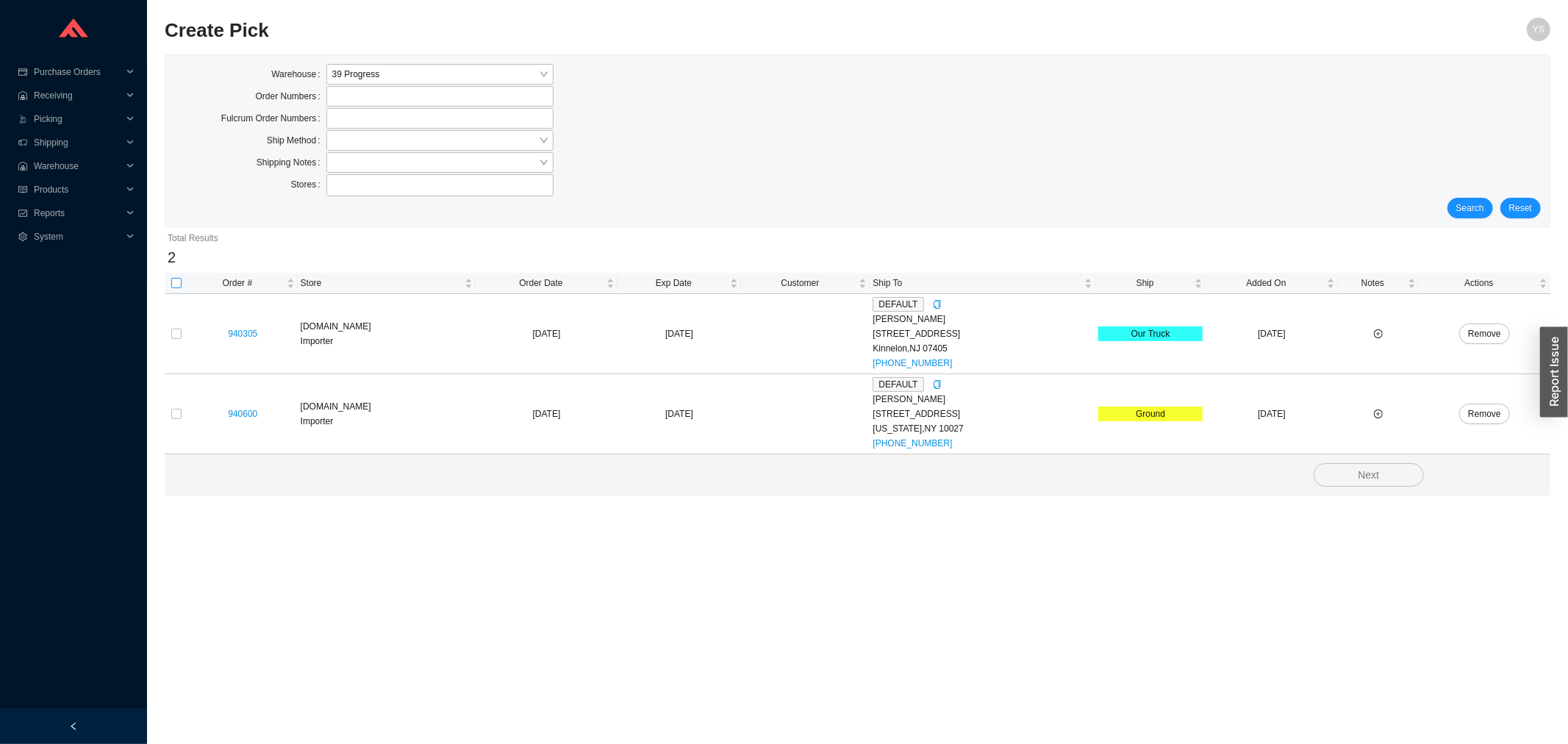
click at [178, 288] on input "checkbox" at bounding box center [176, 283] width 10 height 10
checkbox input "true"
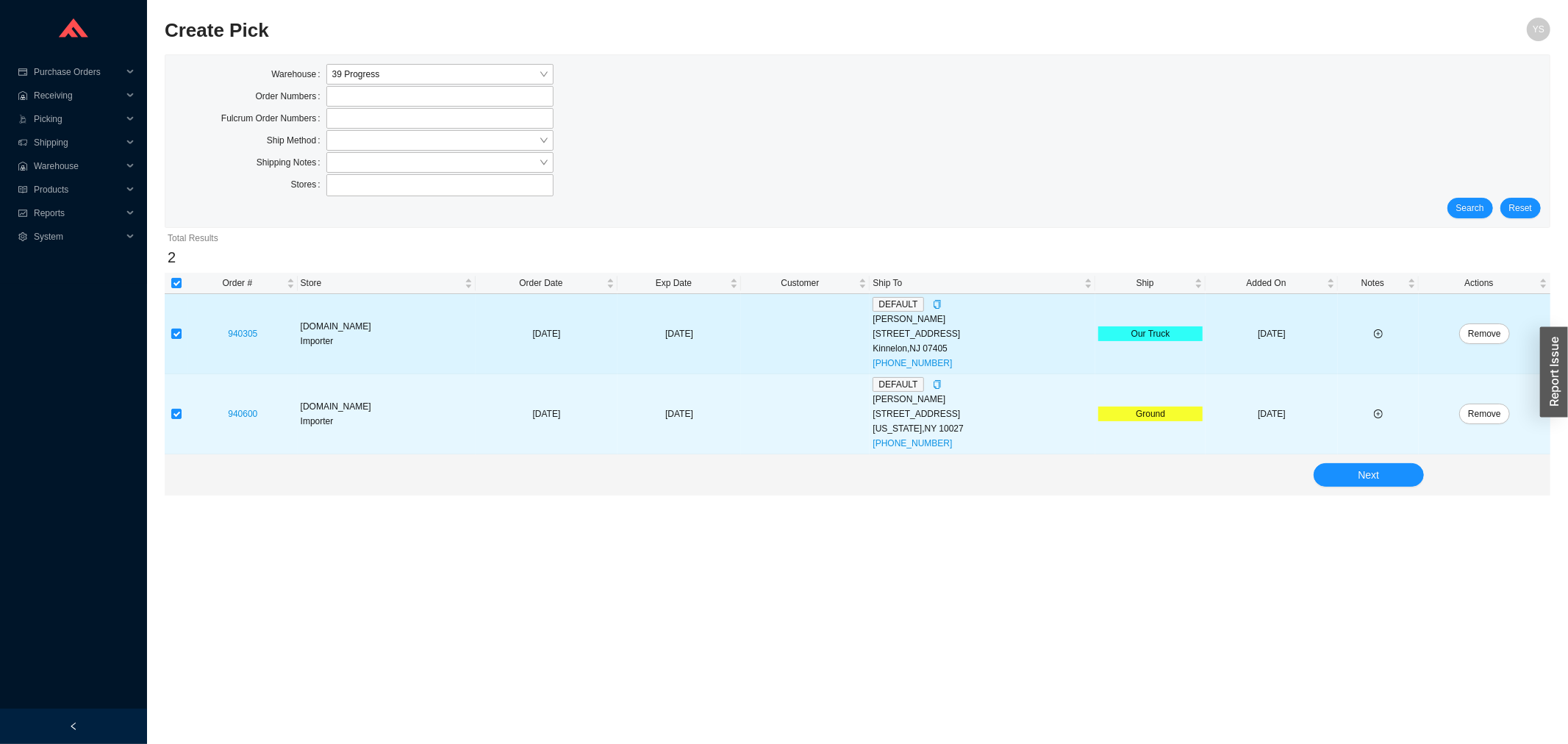
click at [173, 338] on input "checkbox" at bounding box center [176, 333] width 10 height 10
checkbox input "false"
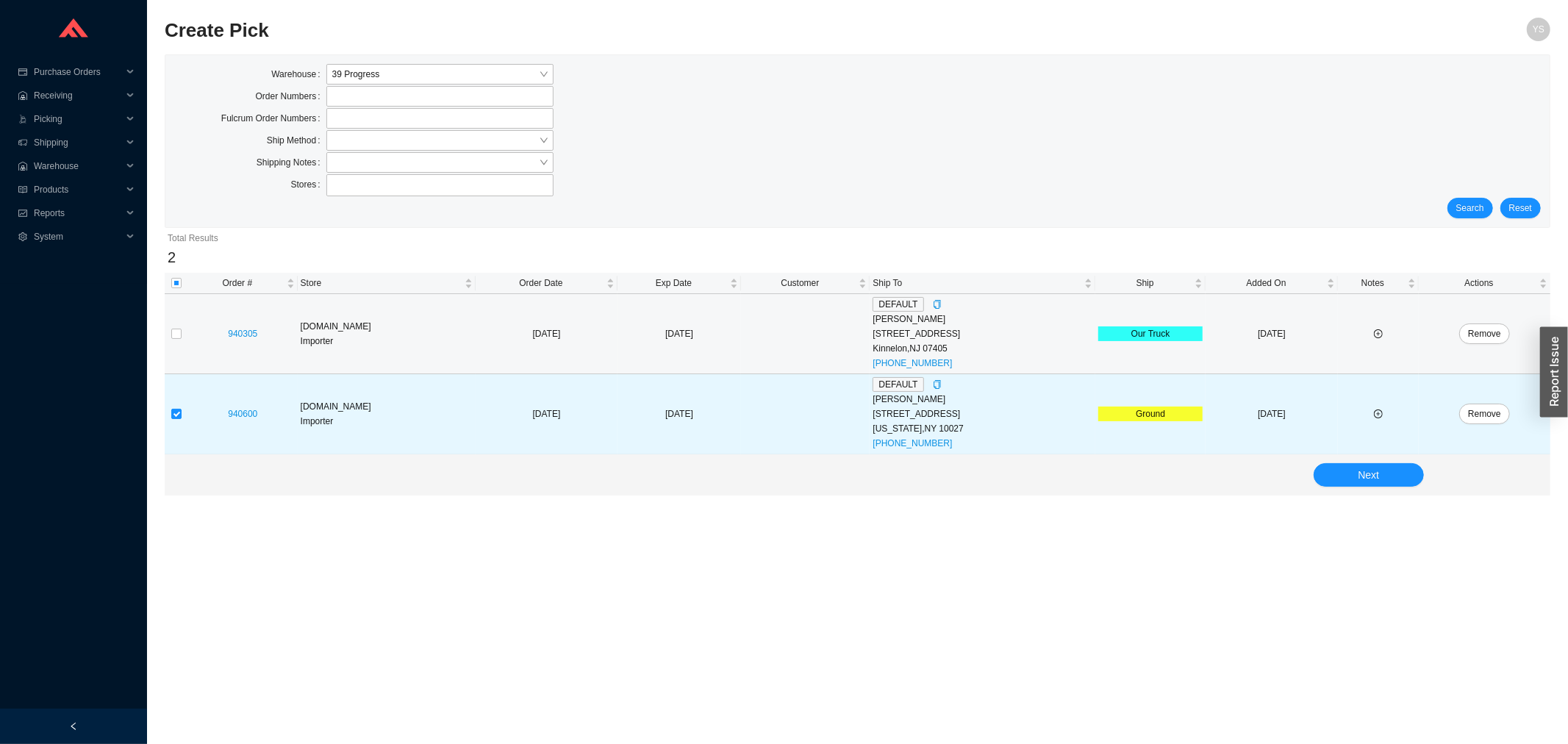
click at [181, 335] on td at bounding box center [176, 334] width 23 height 80
click at [179, 336] on input "checkbox" at bounding box center [176, 333] width 10 height 10
checkbox input "true"
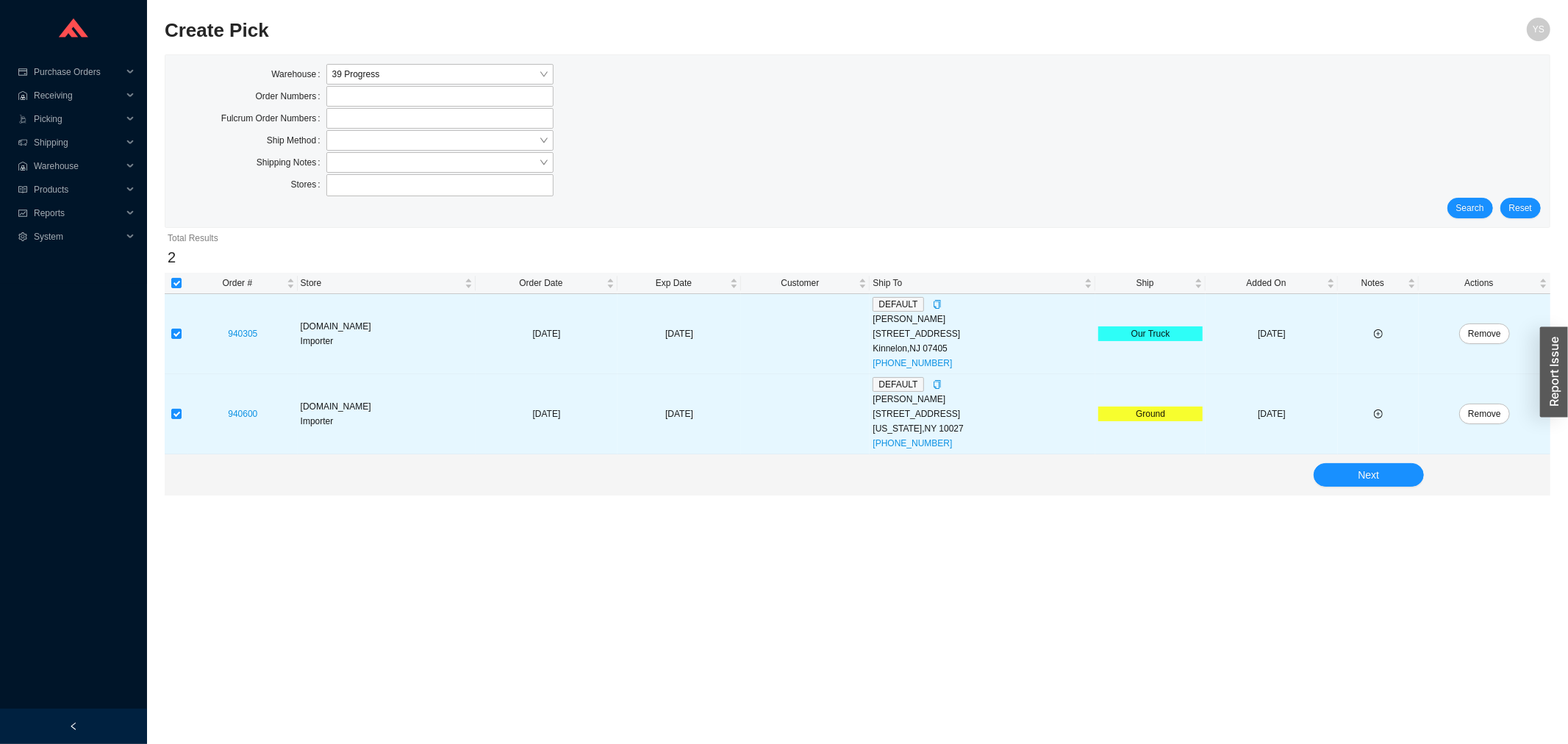
click at [1299, 473] on div "Next" at bounding box center [857, 474] width 1386 height 41
click at [1317, 473] on button "Next" at bounding box center [1369, 475] width 111 height 23
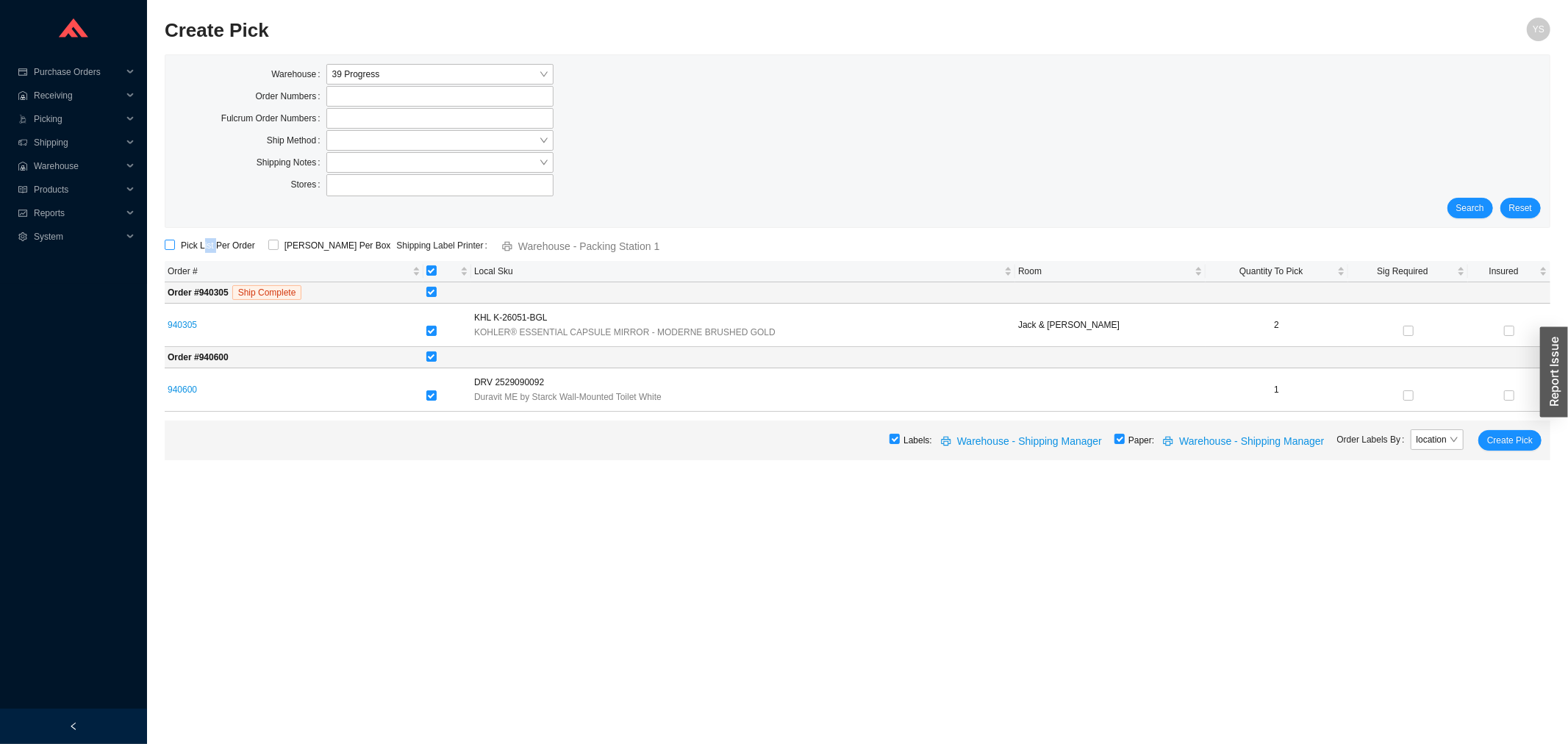
drag, startPoint x: 202, startPoint y: 245, endPoint x: 215, endPoint y: 252, distance: 14.8
click at [215, 252] on span "Pick List Per Order" at bounding box center [218, 245] width 86 height 15
click at [244, 207] on div "Search Reset" at bounding box center [857, 208] width 1366 height 20
click at [1133, 437] on div "Labels: Warehouse - Shipping Manager Paper: Warehouse - Shipping Manager Order …" at bounding box center [857, 440] width 1386 height 40
click at [1124, 439] on input "checkbox" at bounding box center [1119, 439] width 10 height 10
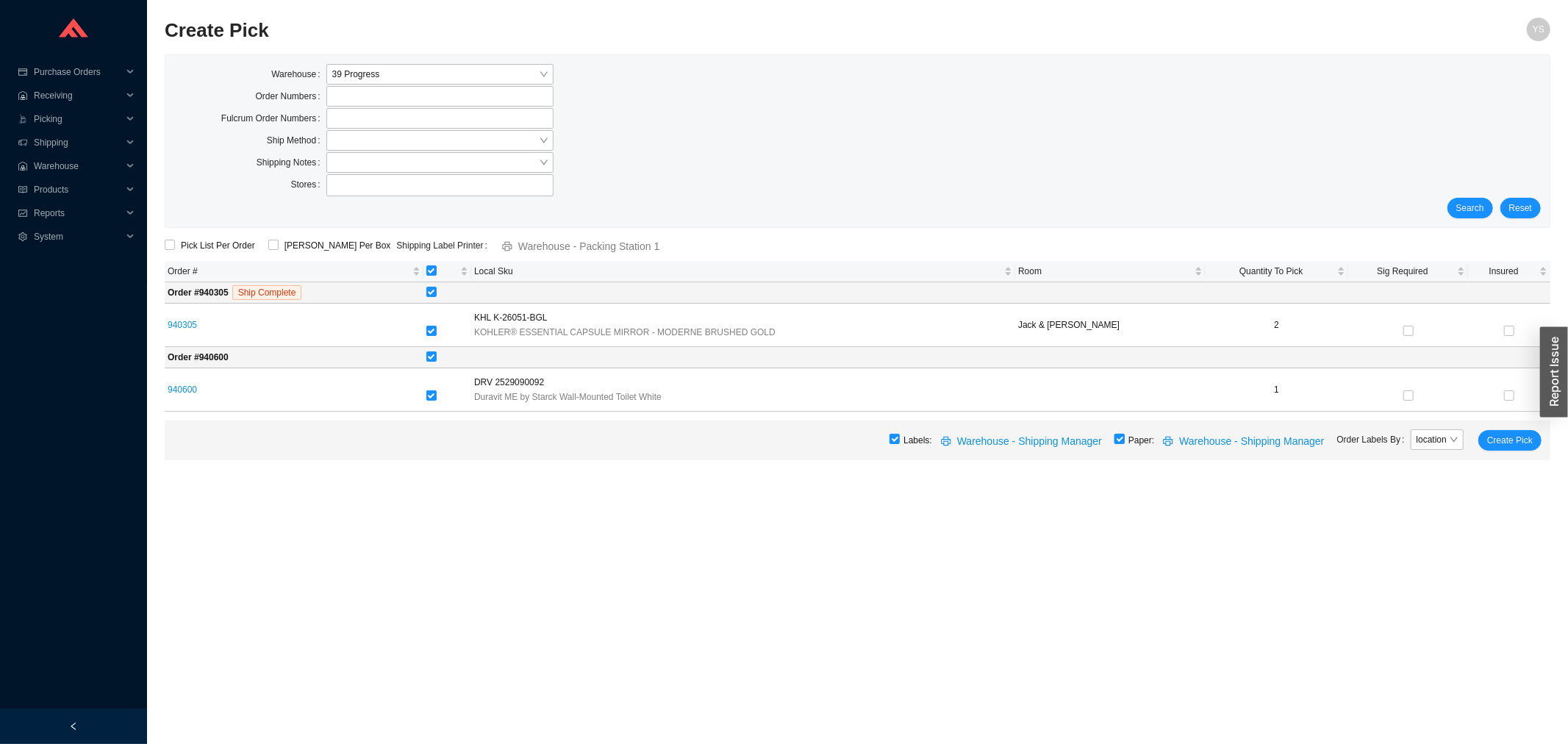
checkbox input "false"
click at [1500, 444] on span "Create Pick" at bounding box center [1510, 440] width 46 height 15
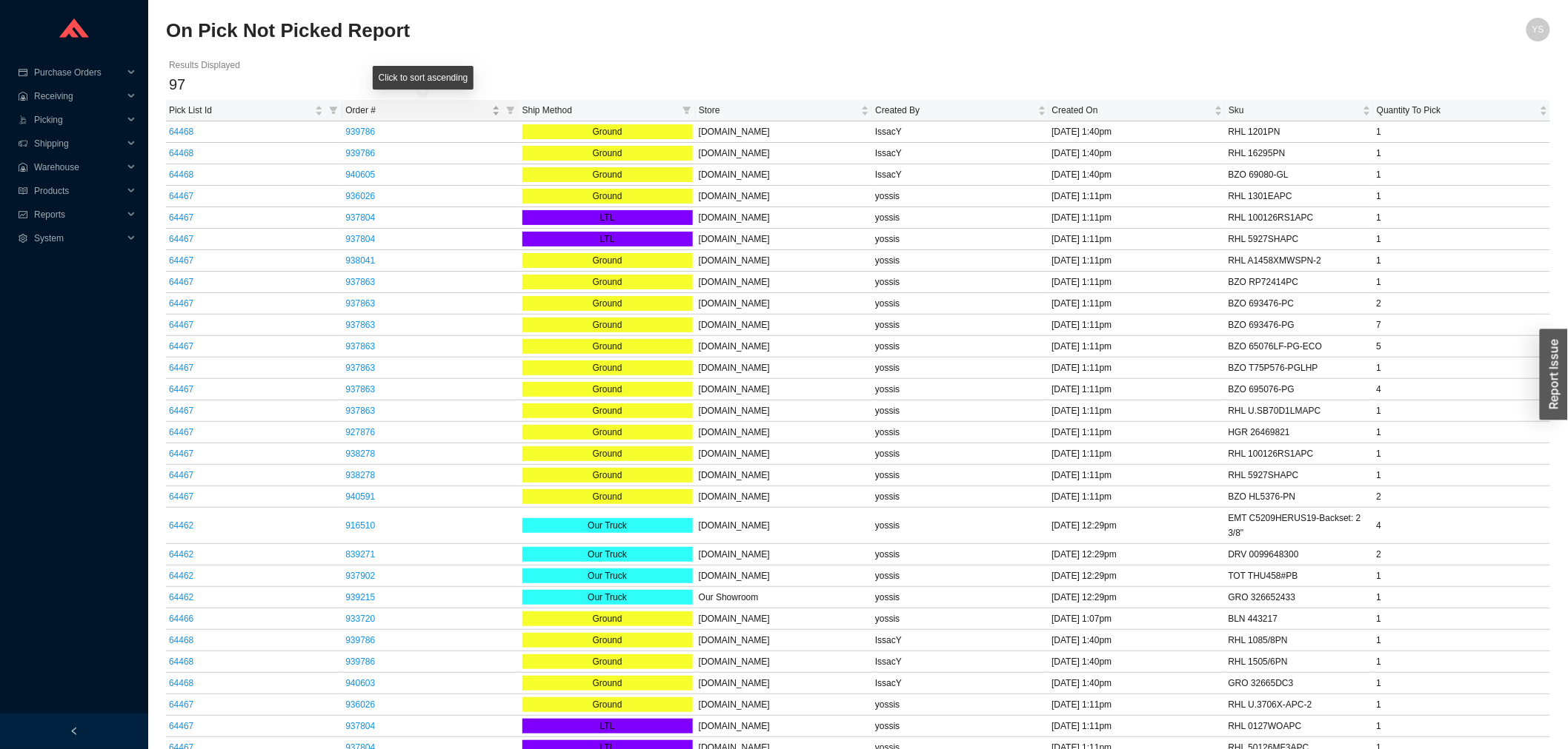
click at [447, 111] on span "Order #" at bounding box center [417, 110] width 143 height 15
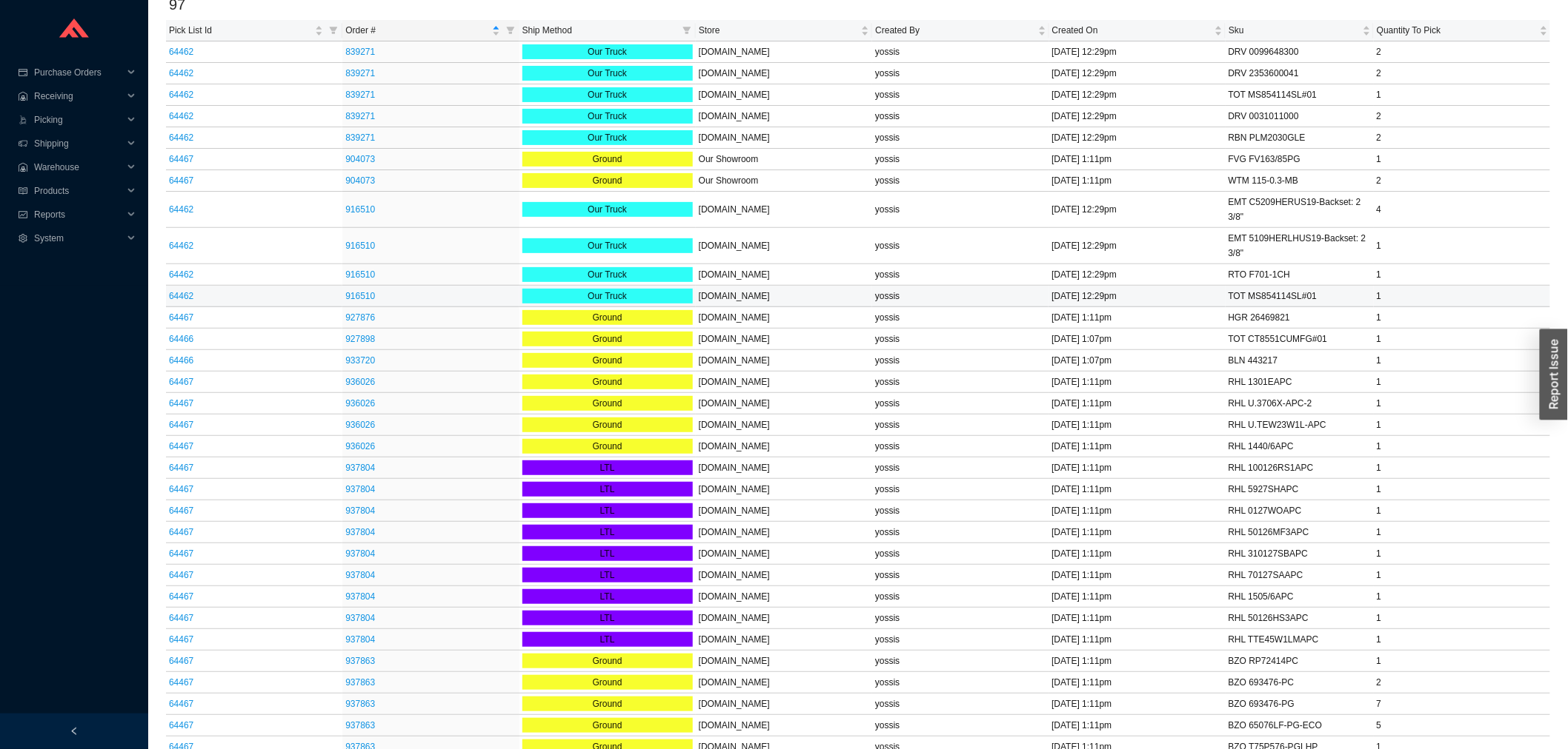
scroll to position [246, 0]
